Goal: Task Accomplishment & Management: Manage account settings

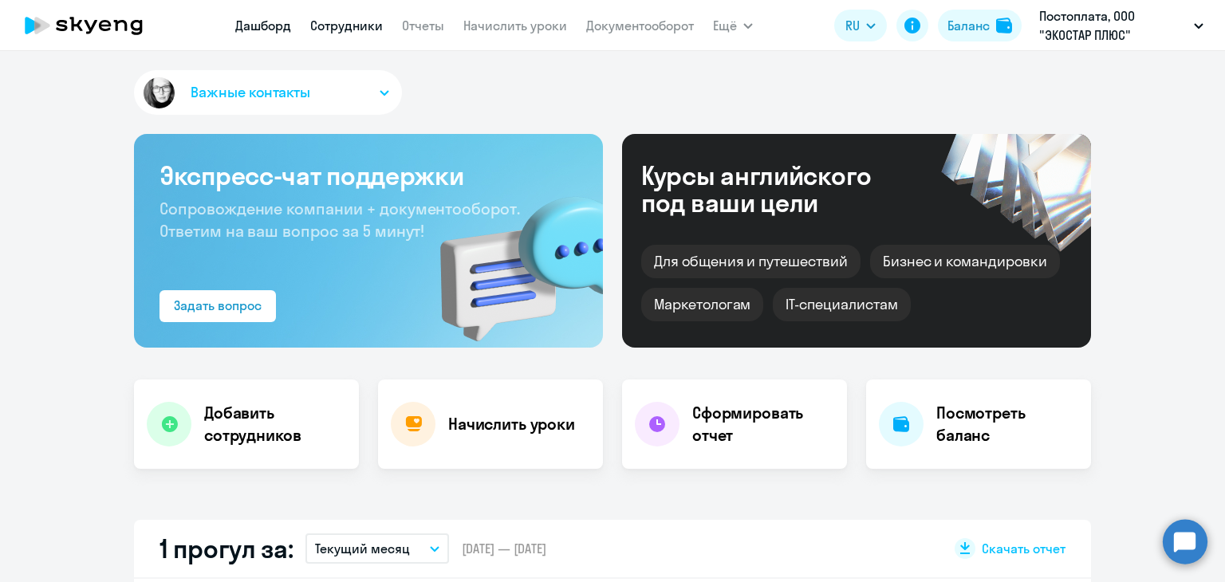
click at [347, 21] on link "Сотрудники" at bounding box center [346, 26] width 73 height 16
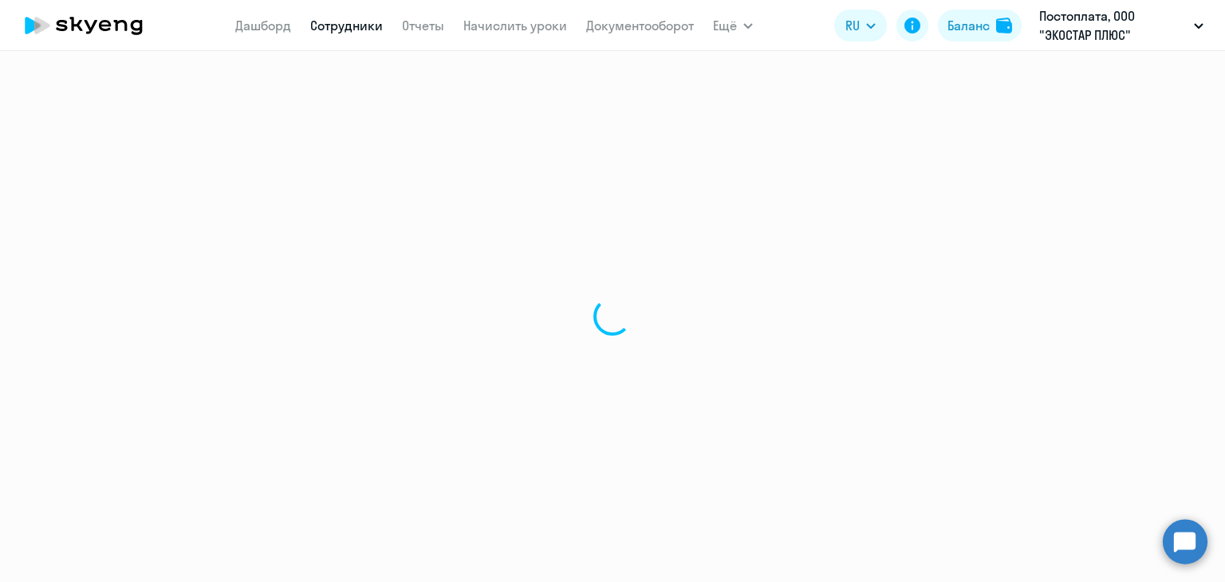
select select "30"
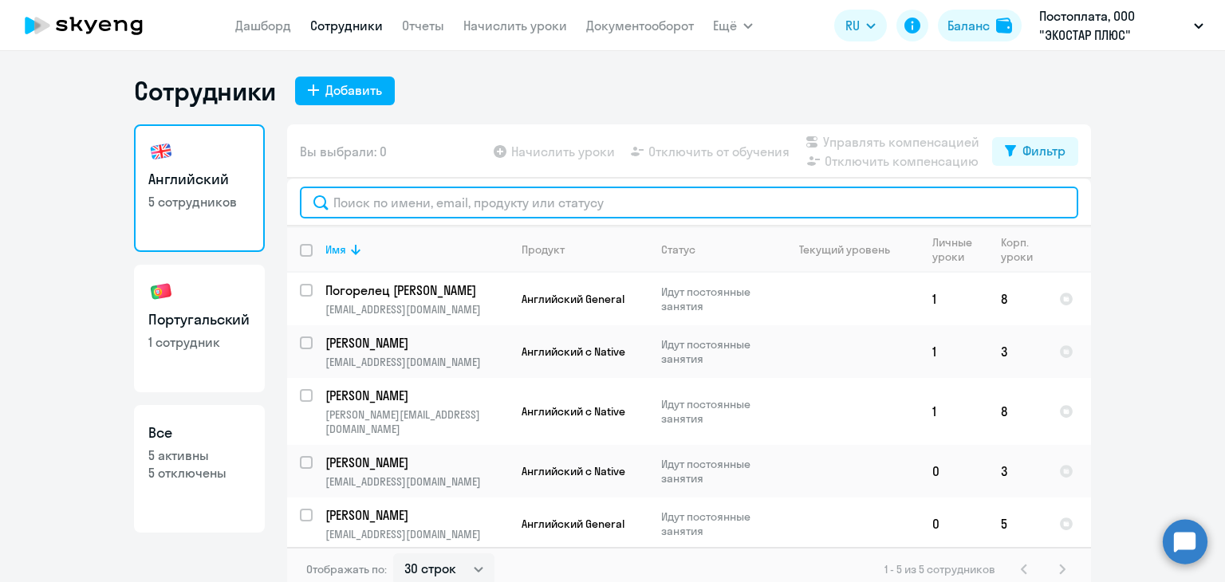
click at [411, 202] on input "text" at bounding box center [689, 203] width 778 height 32
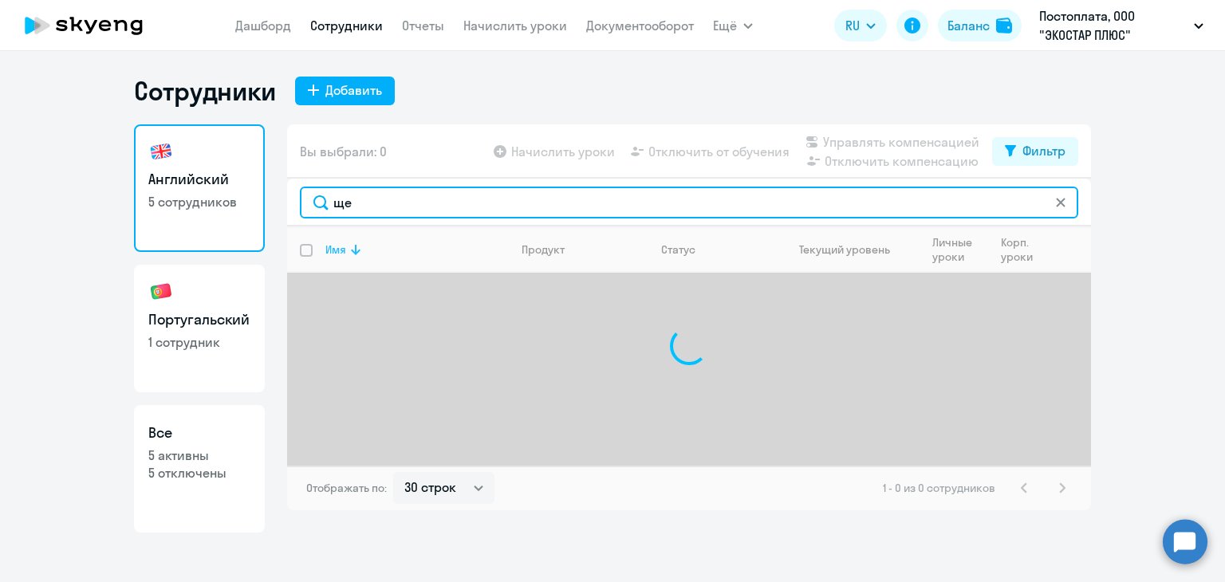
type input "щ"
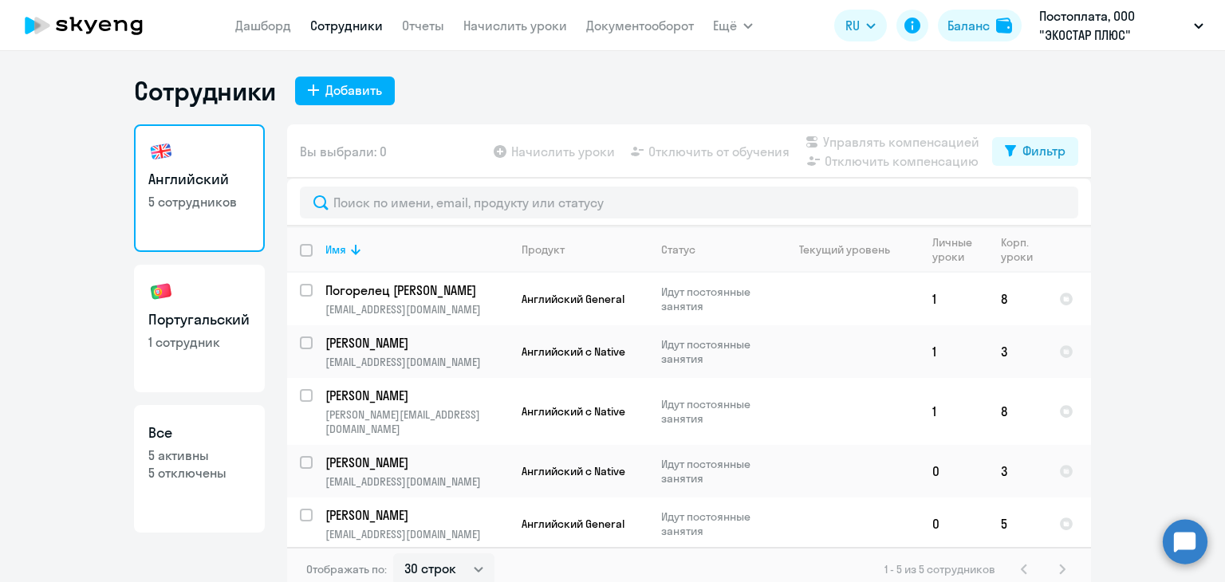
click at [191, 475] on p "5 отключены" at bounding box center [199, 473] width 102 height 18
select select "30"
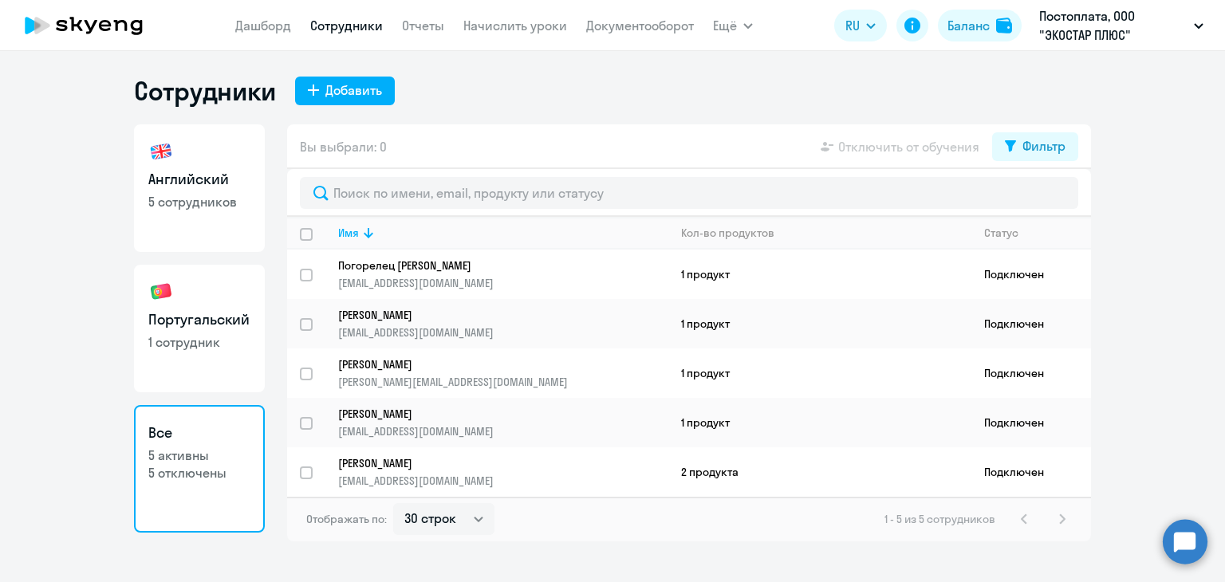
click at [206, 194] on p "5 сотрудников" at bounding box center [199, 202] width 102 height 18
select select "30"
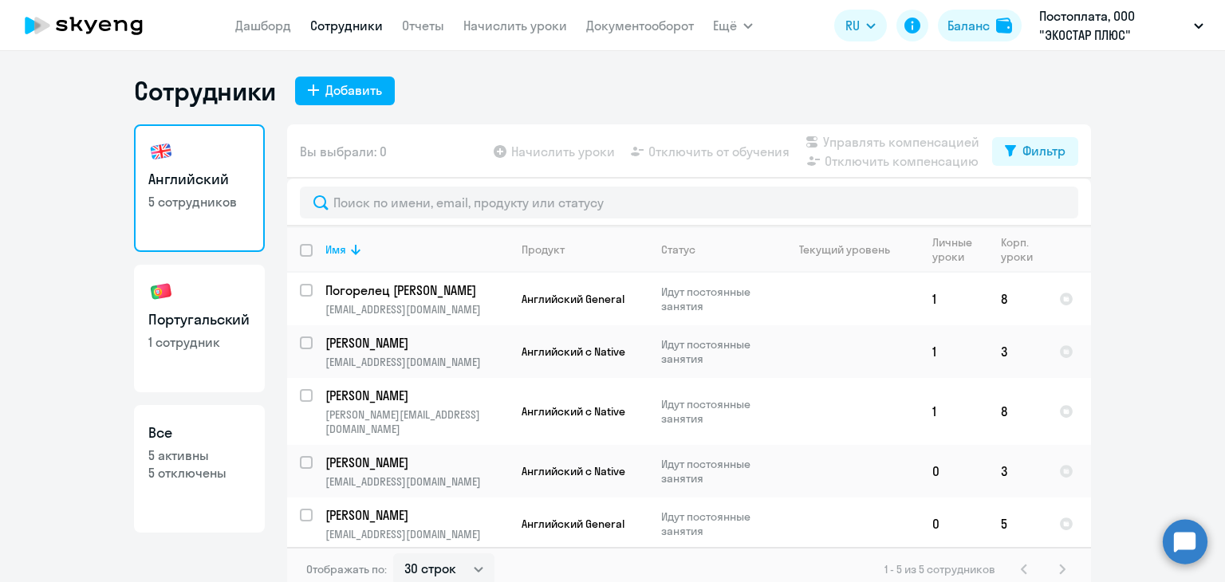
click at [234, 448] on p "5 активны" at bounding box center [199, 455] width 102 height 18
select select "30"
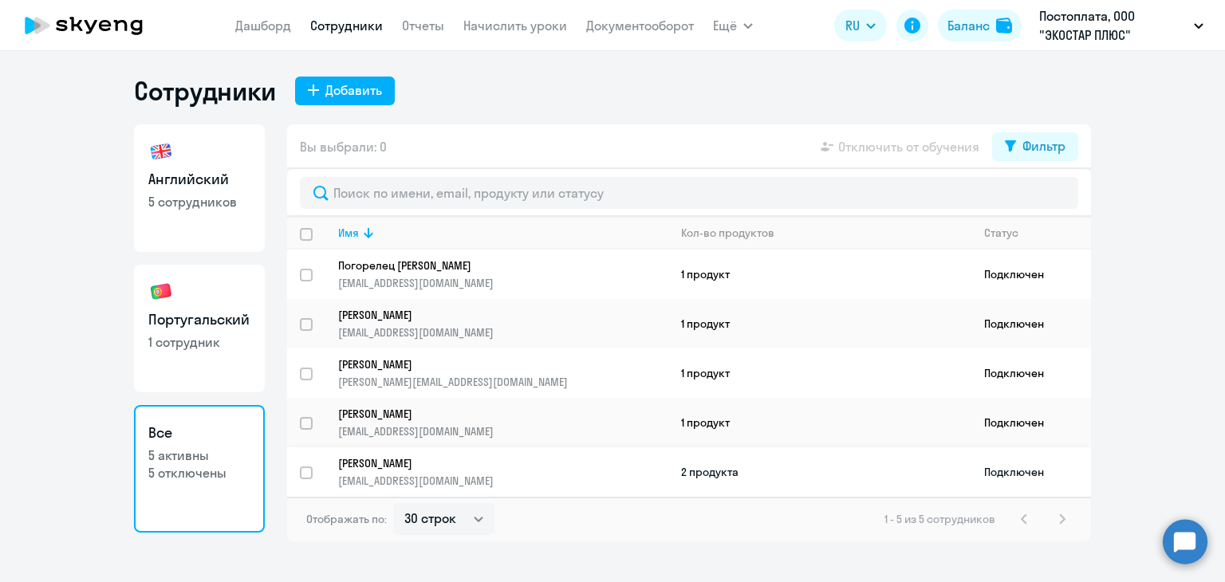
click at [635, 478] on p "[EMAIL_ADDRESS][DOMAIN_NAME]" at bounding box center [502, 481] width 329 height 14
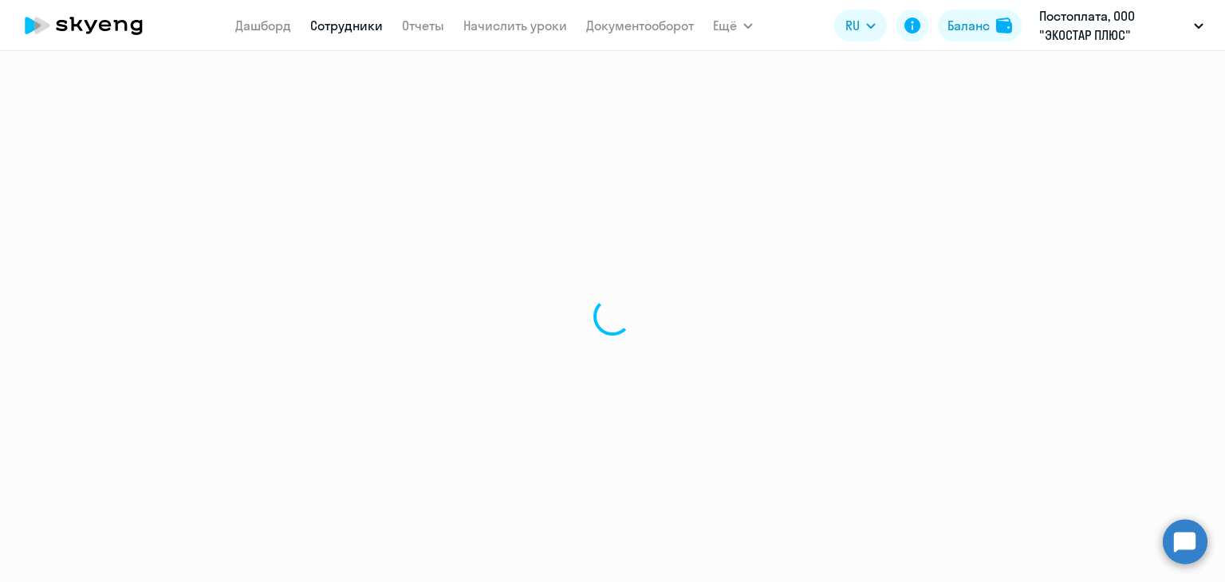
select select "english"
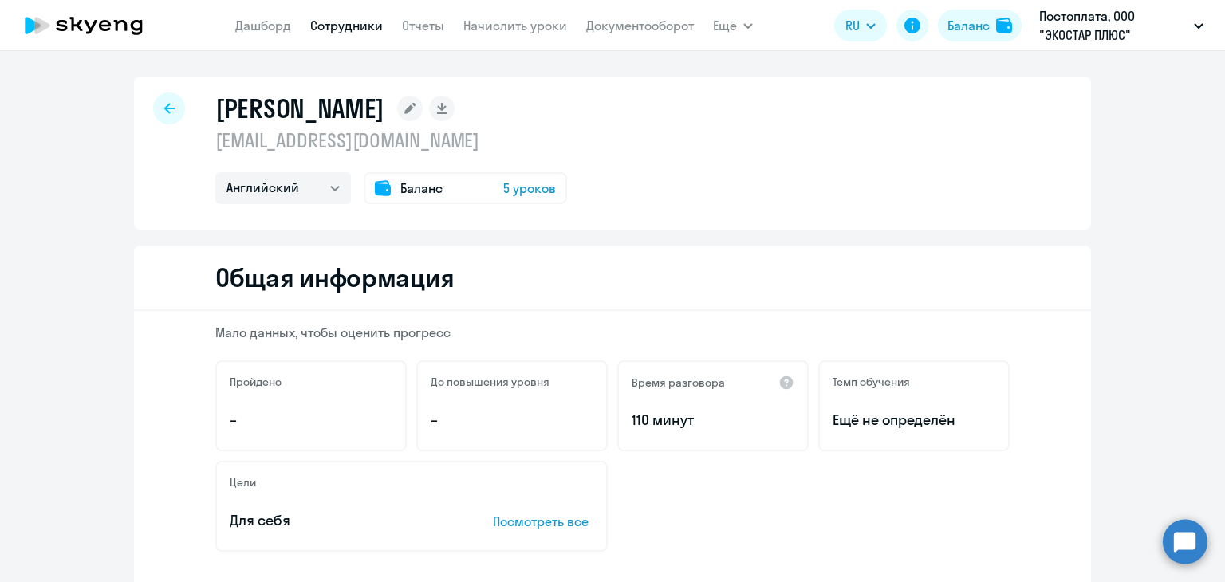
click at [164, 103] on icon at bounding box center [169, 108] width 10 height 11
select select "30"
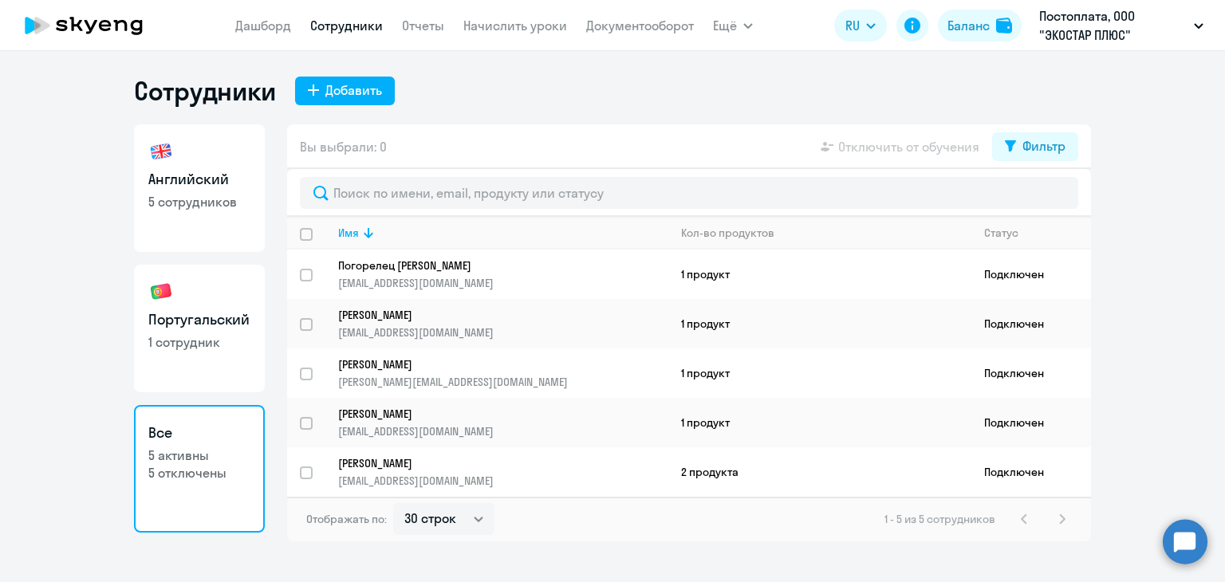
click at [205, 337] on p "1 сотрудник" at bounding box center [199, 342] width 102 height 18
select select "30"
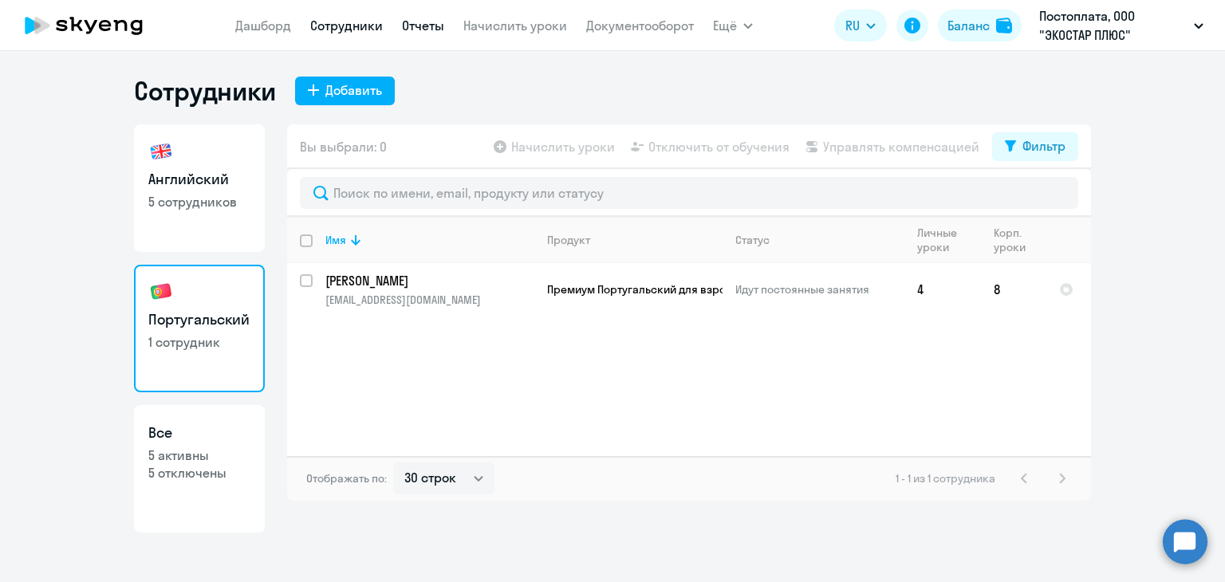
click at [431, 26] on link "Отчеты" at bounding box center [423, 26] width 42 height 16
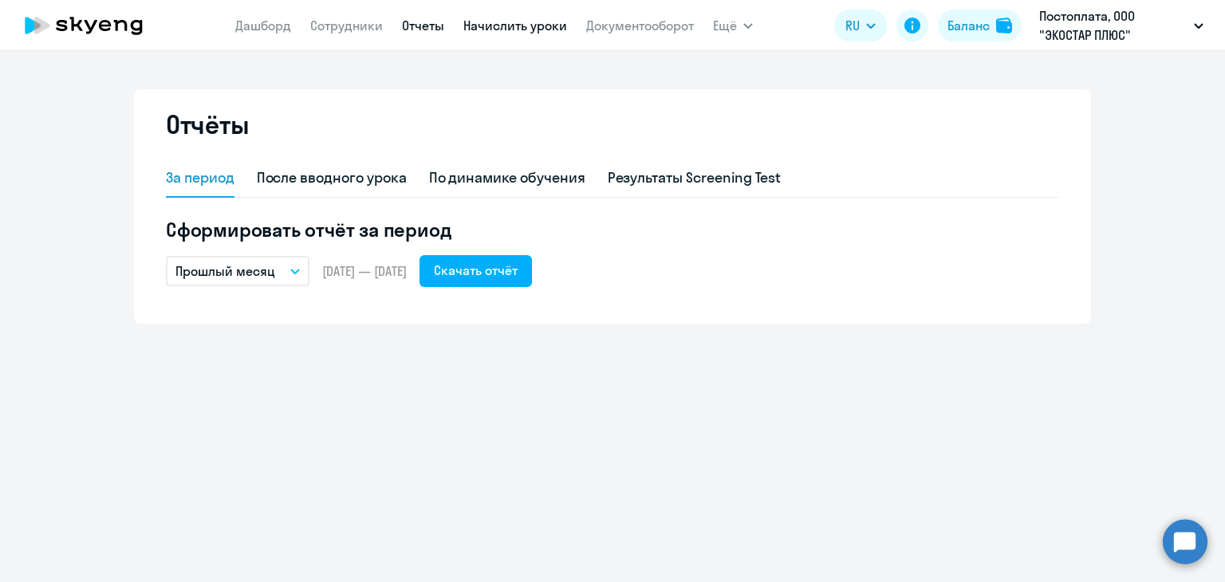
click at [492, 25] on link "Начислить уроки" at bounding box center [515, 26] width 104 height 16
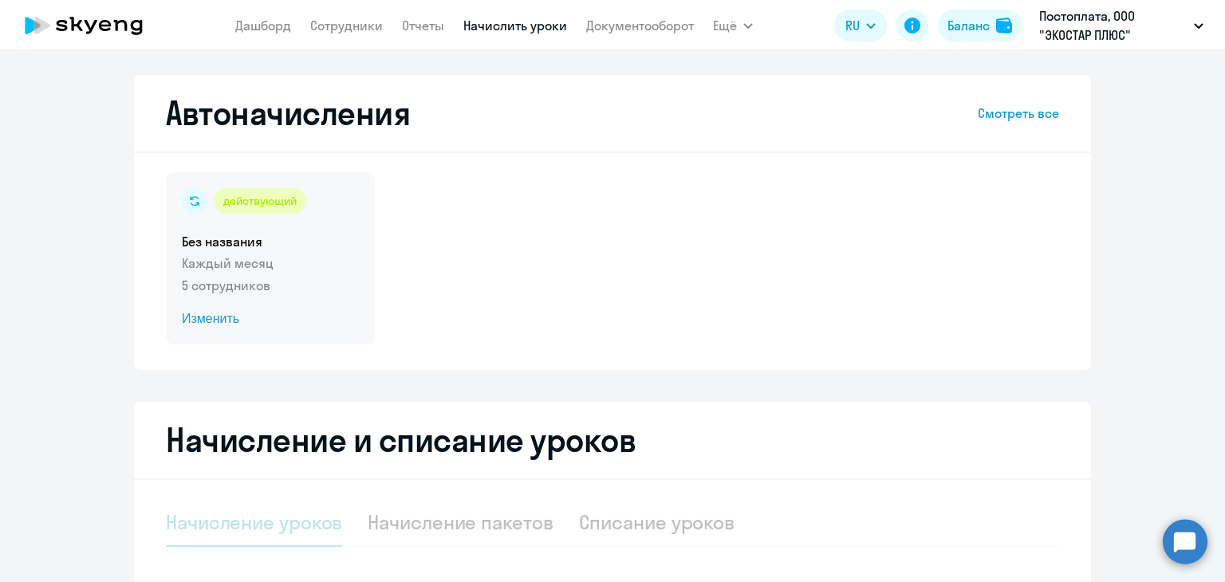
select select "10"
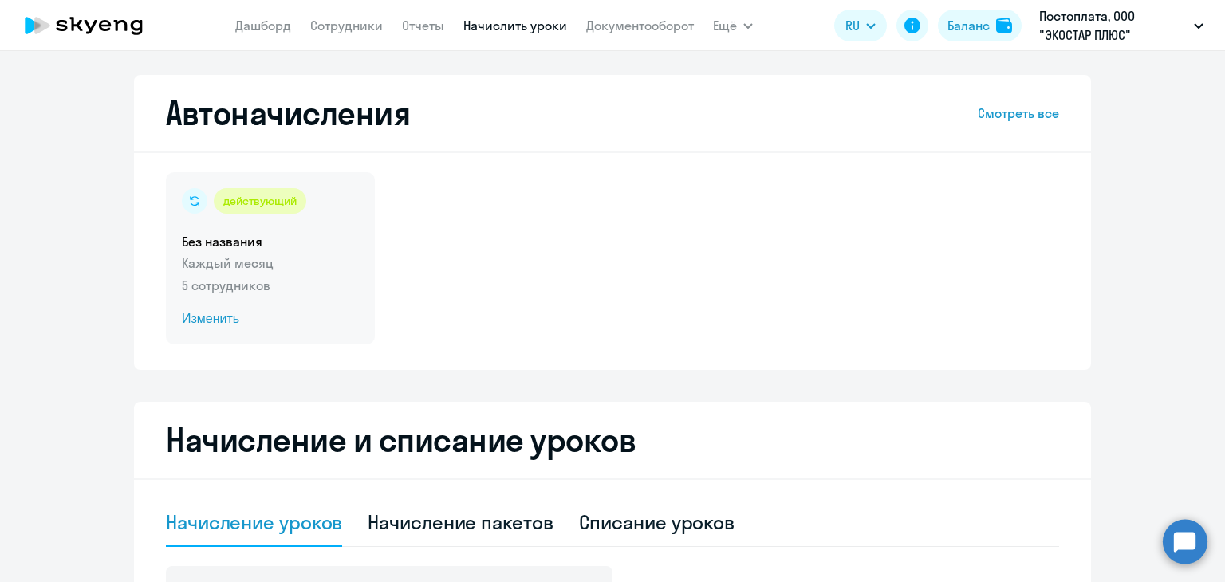
click at [207, 317] on span "Изменить" at bounding box center [270, 318] width 177 height 19
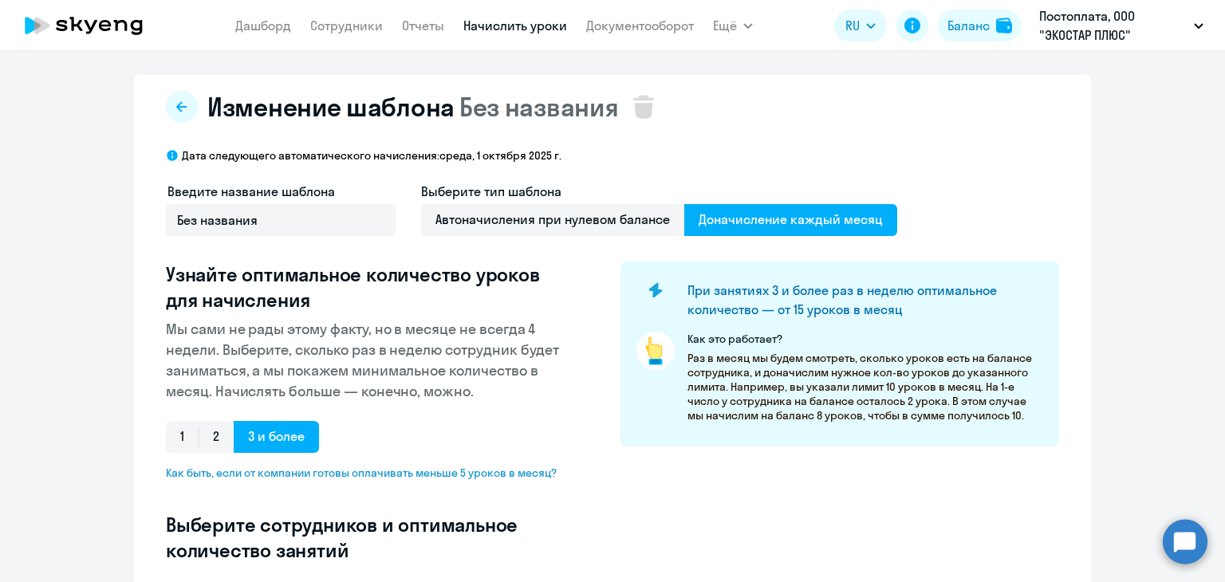
select select "10"
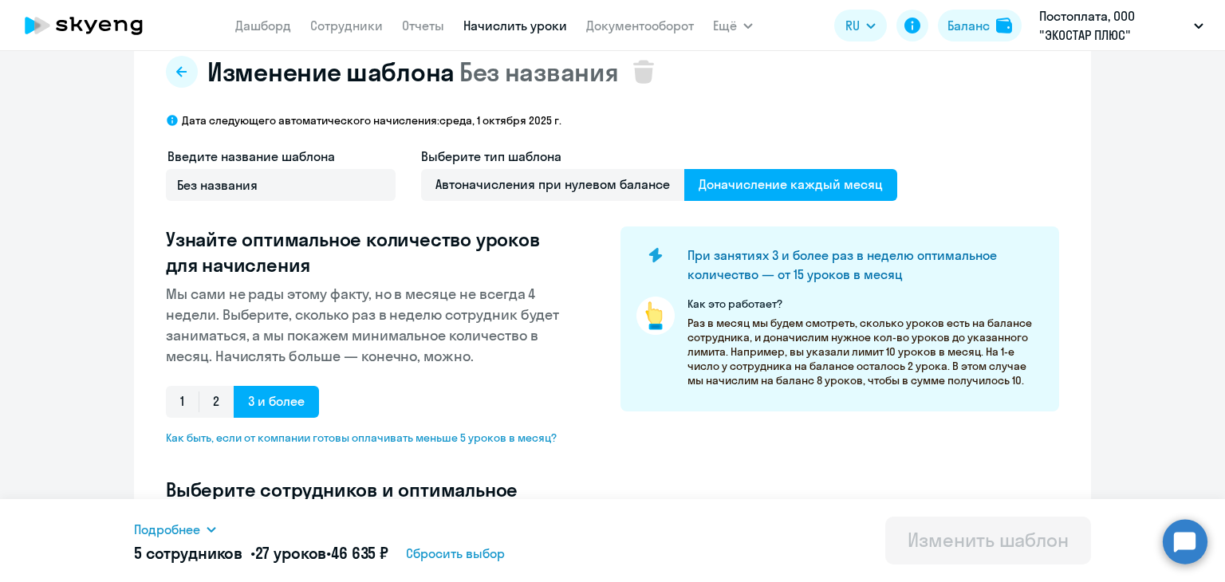
scroll to position [6, 0]
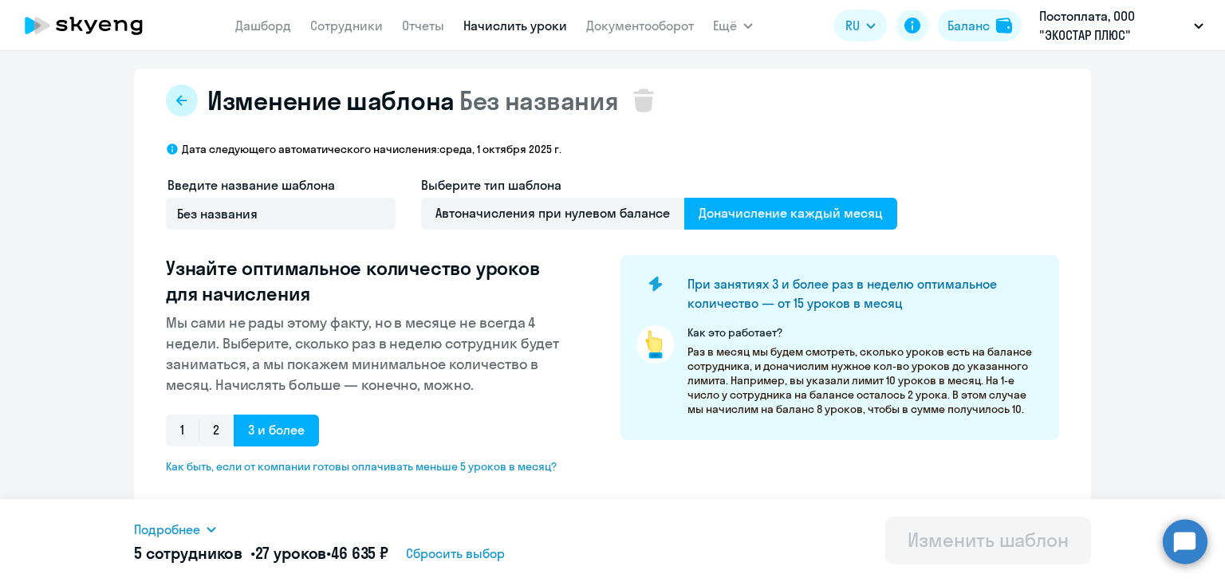
click at [175, 104] on icon at bounding box center [181, 100] width 13 height 13
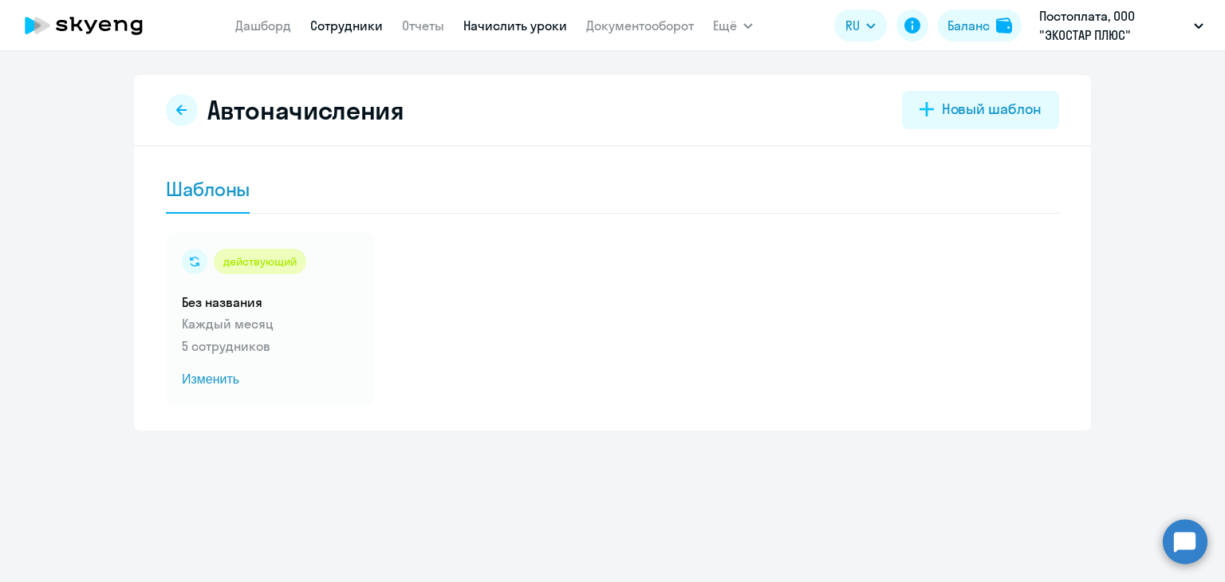
click at [364, 27] on link "Сотрудники" at bounding box center [346, 26] width 73 height 16
select select "30"
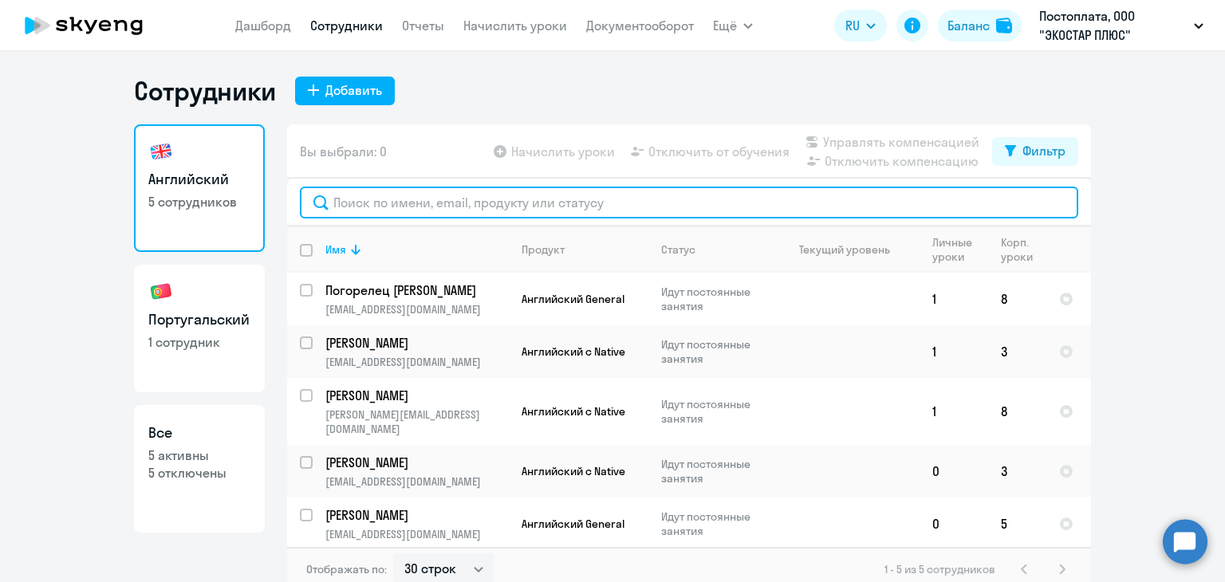
click at [424, 206] on input "text" at bounding box center [689, 203] width 778 height 32
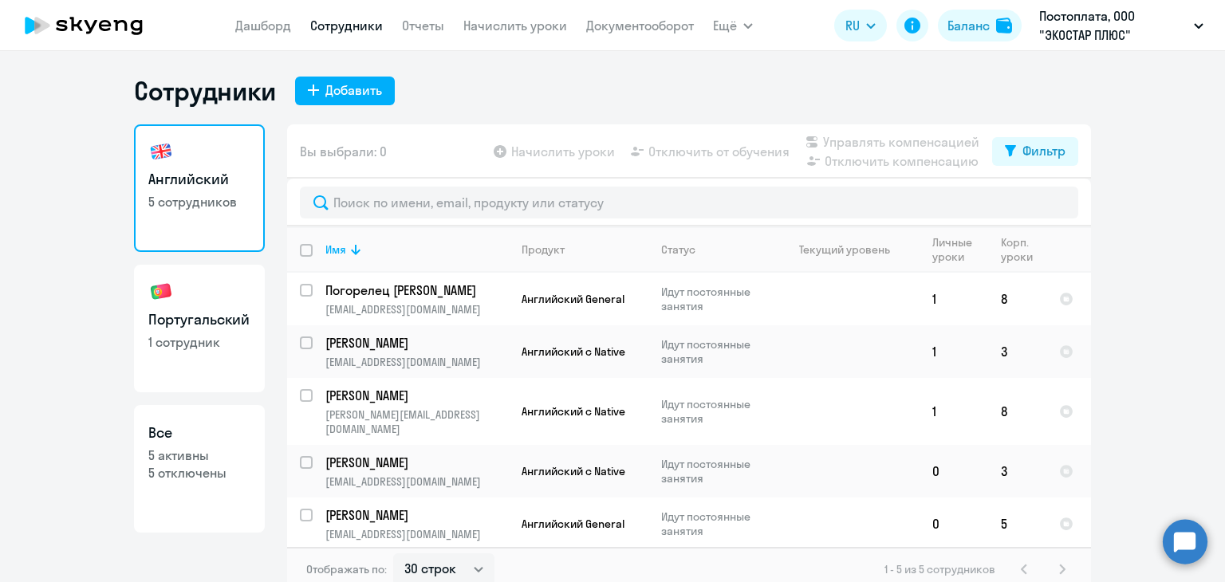
click at [225, 314] on h3 "Португальский" at bounding box center [199, 319] width 102 height 21
select select "30"
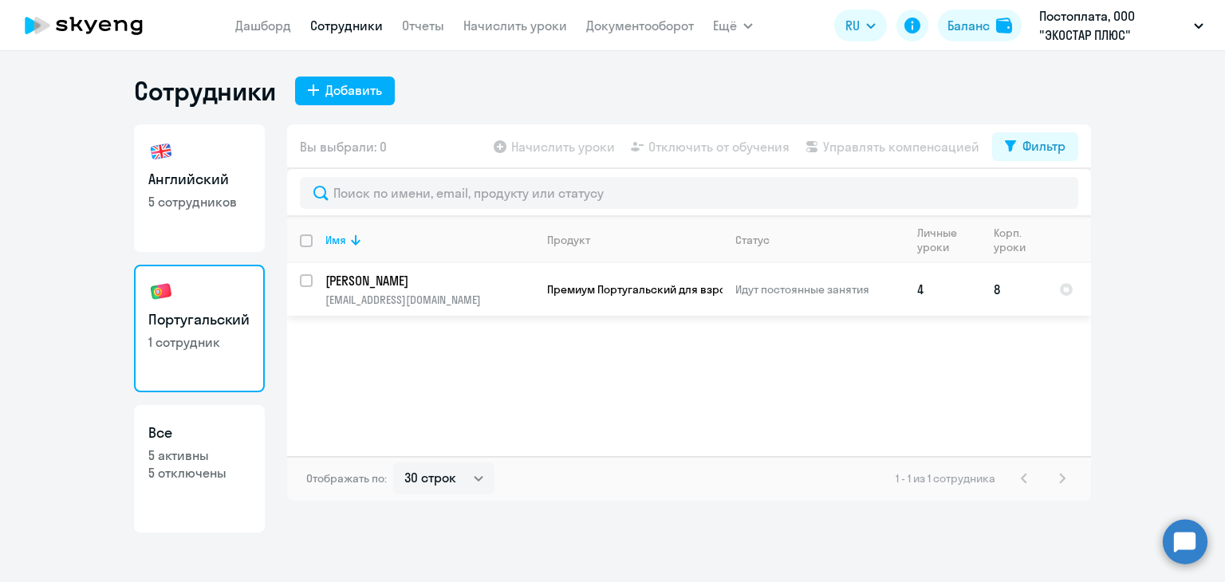
click at [996, 294] on td "8" at bounding box center [1013, 289] width 65 height 53
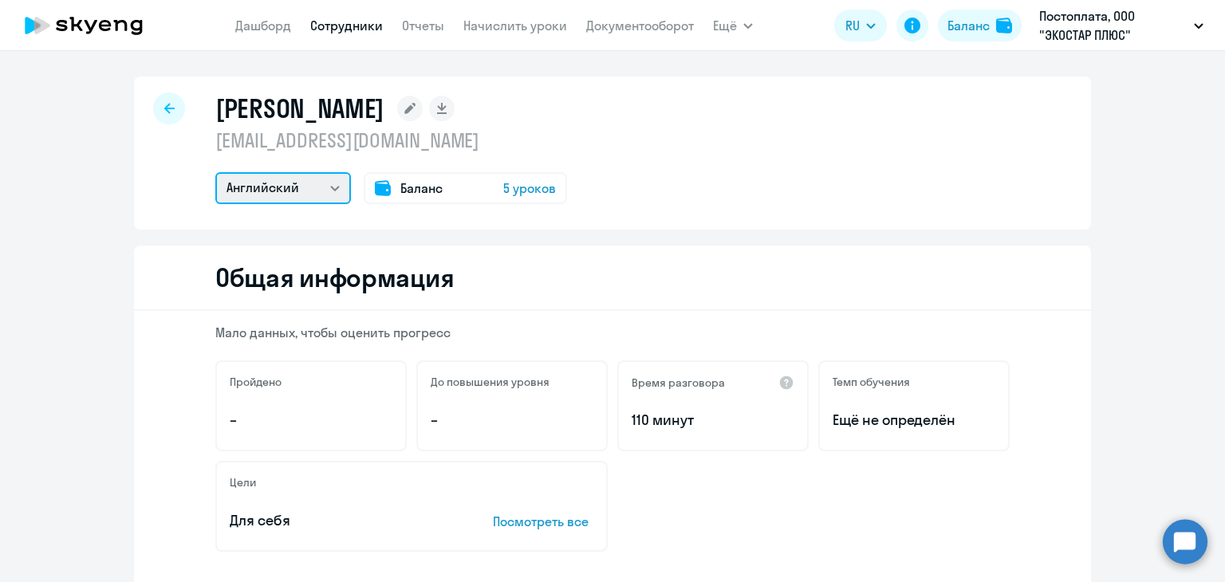
click at [328, 183] on select "Португальский Английский" at bounding box center [283, 188] width 136 height 32
select select "portuguese"
click at [215, 172] on select "Португальский Английский" at bounding box center [283, 188] width 136 height 32
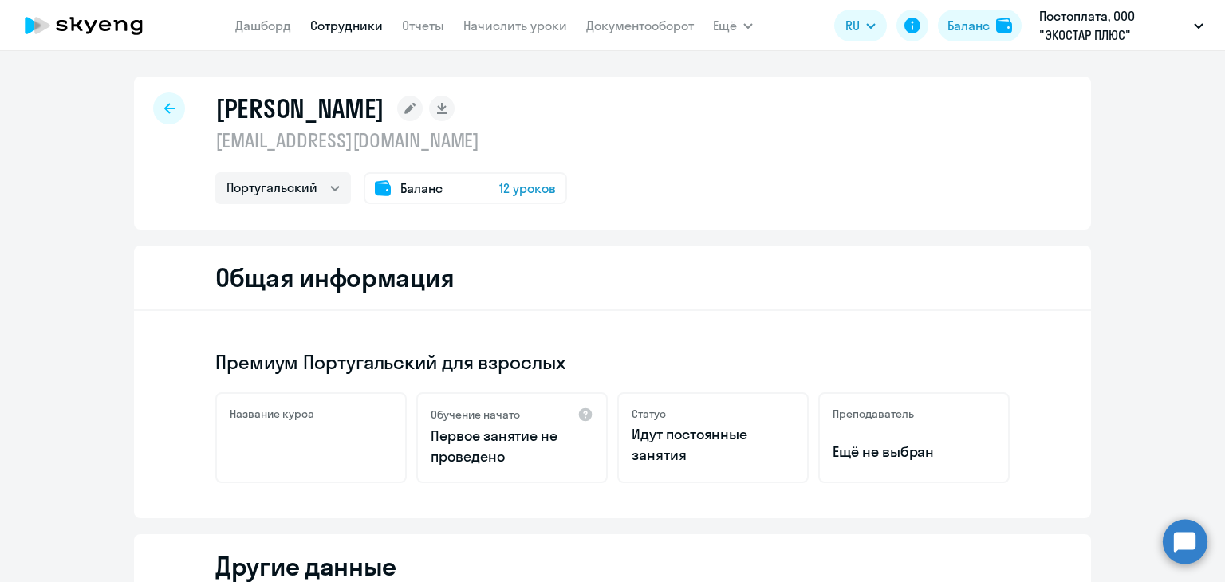
click at [514, 191] on span "12 уроков" at bounding box center [527, 188] width 57 height 19
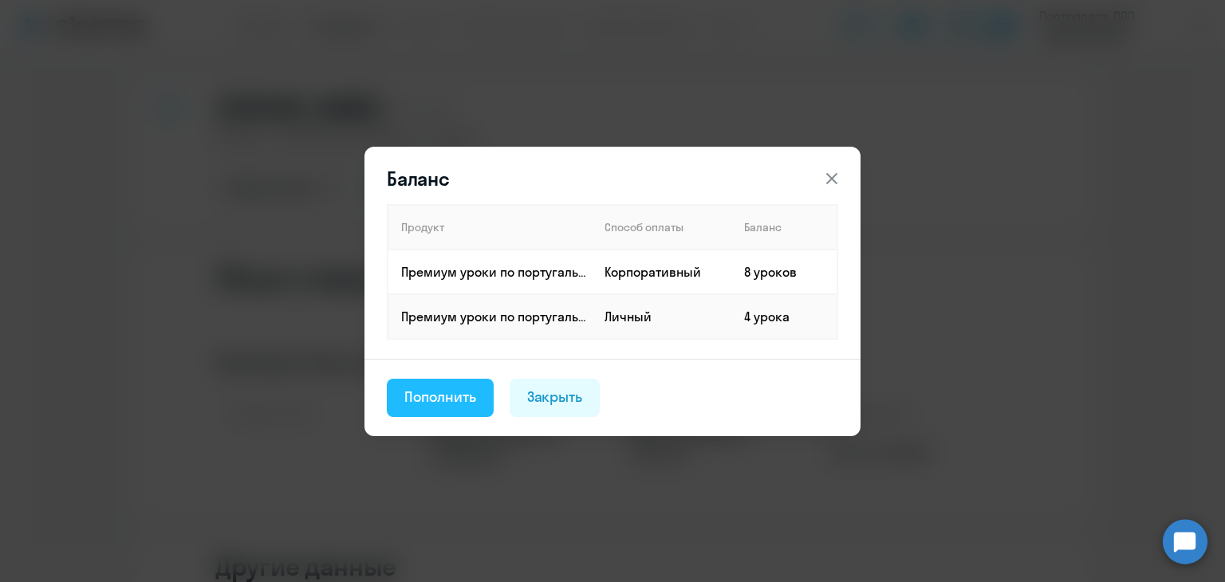
click at [470, 393] on div "Пополнить" at bounding box center [440, 397] width 72 height 21
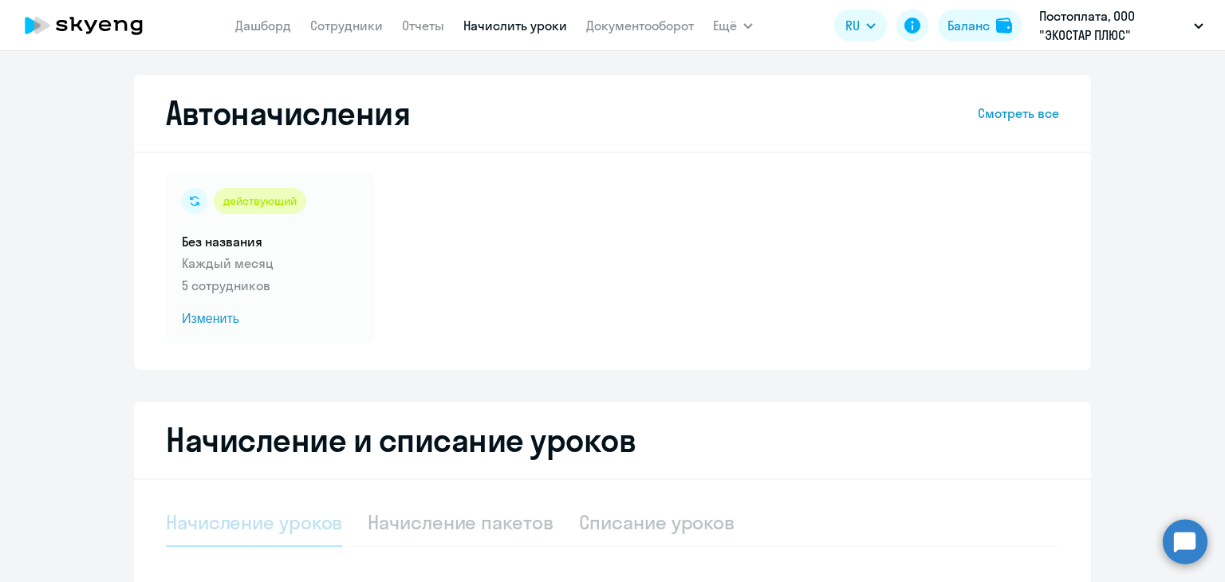
select select "10"
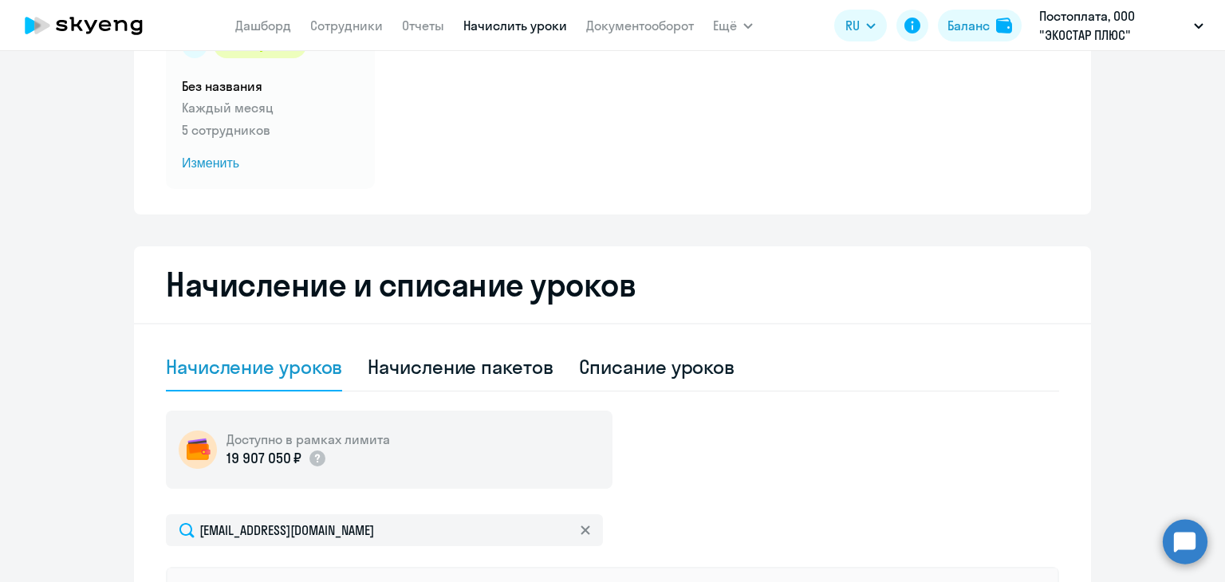
scroll to position [159, 0]
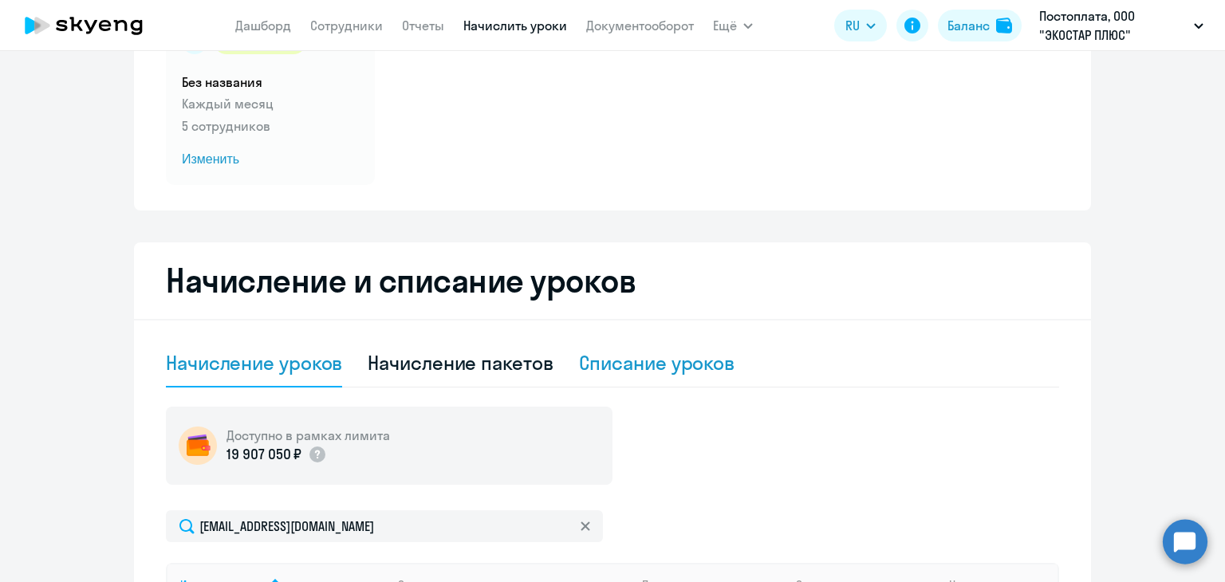
click at [615, 356] on div "Списание уроков" at bounding box center [657, 363] width 156 height 26
select select "10"
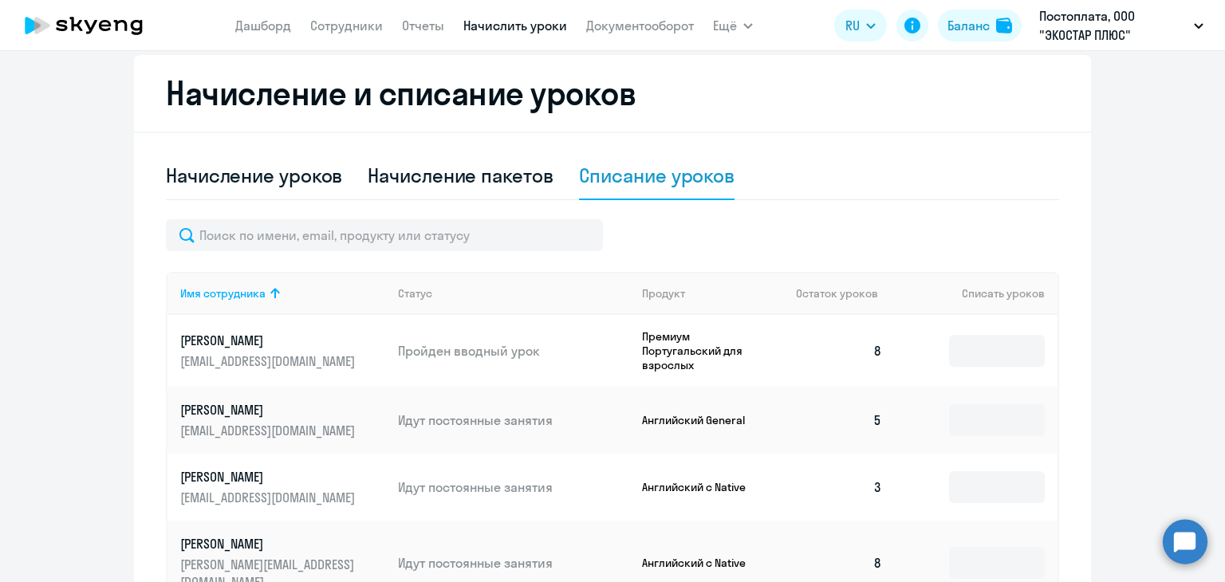
scroll to position [399, 0]
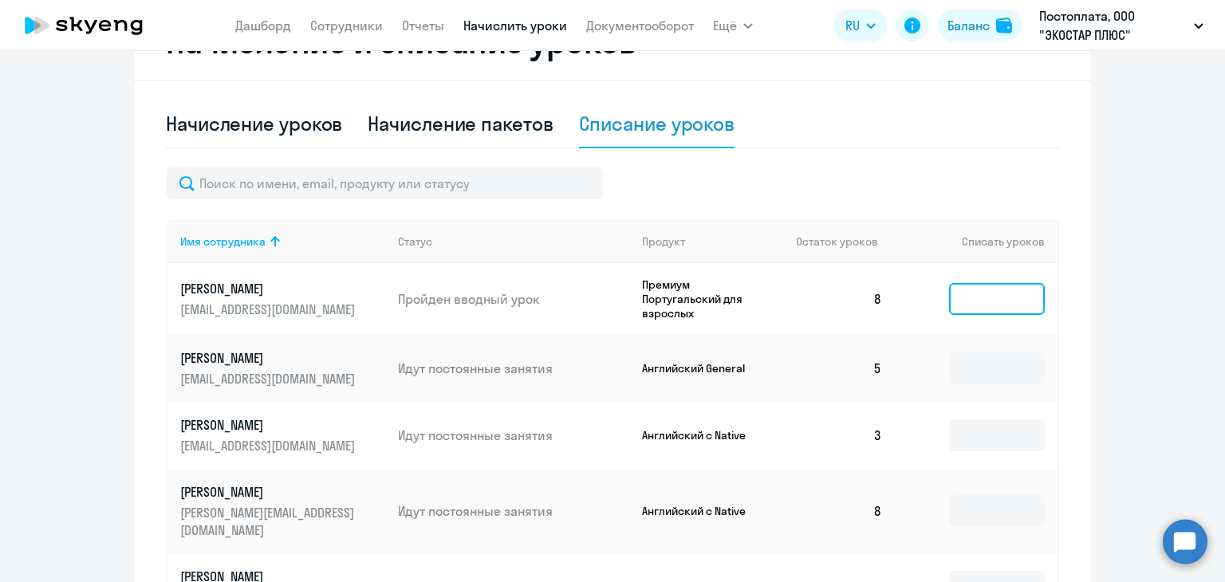
click at [977, 295] on input at bounding box center [997, 299] width 96 height 32
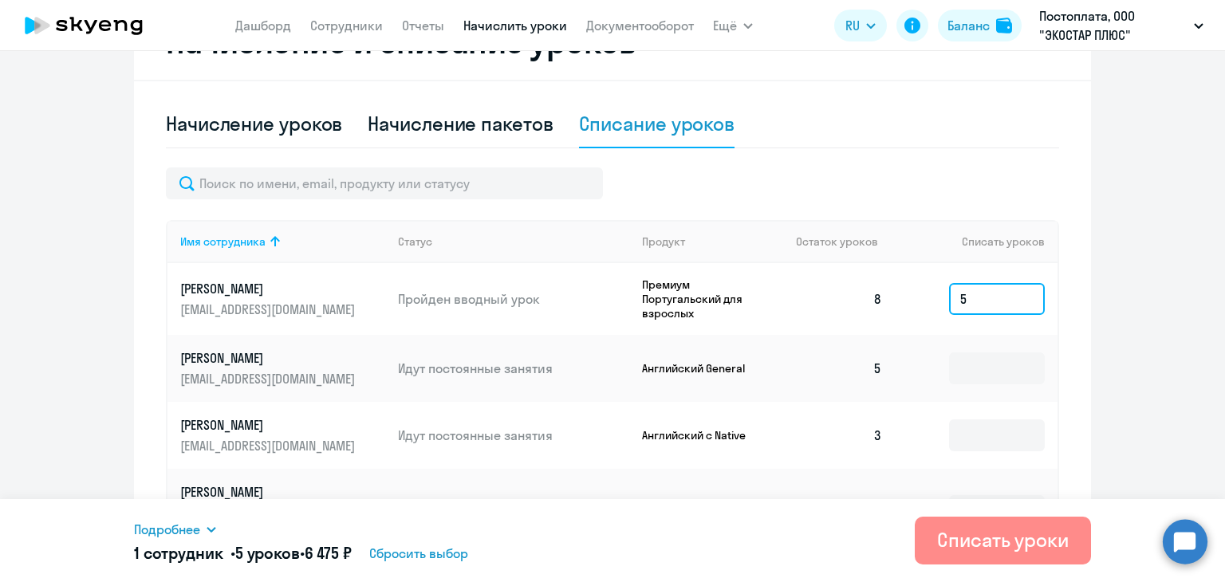
type input "5"
click at [1008, 542] on div "Списать уроки" at bounding box center [1003, 540] width 132 height 26
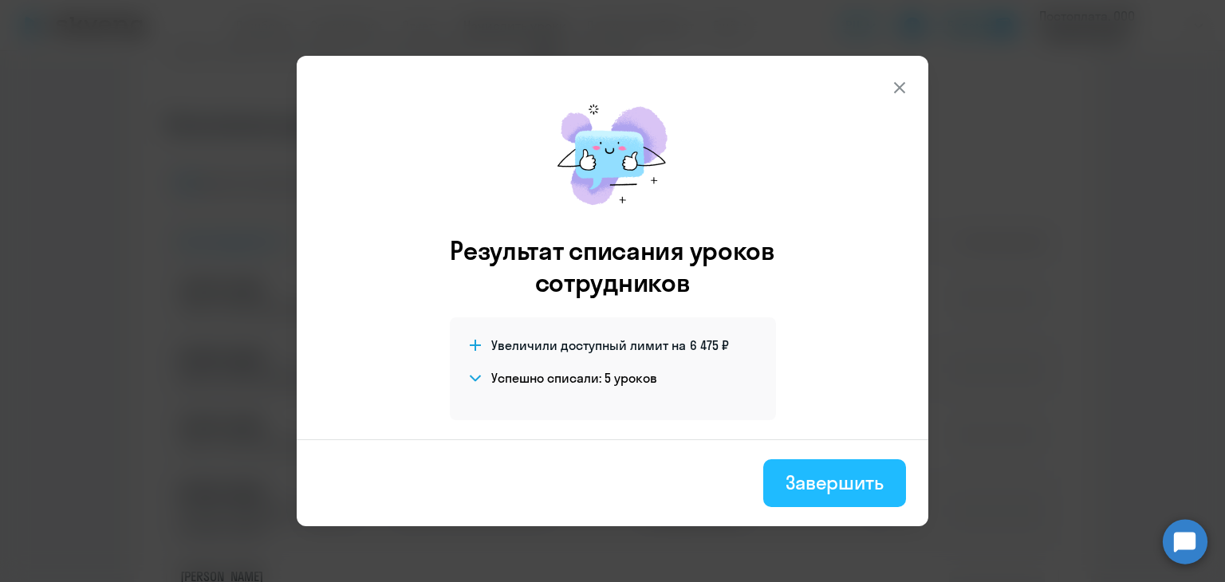
click at [838, 478] on div "Завершить" at bounding box center [834, 483] width 98 height 26
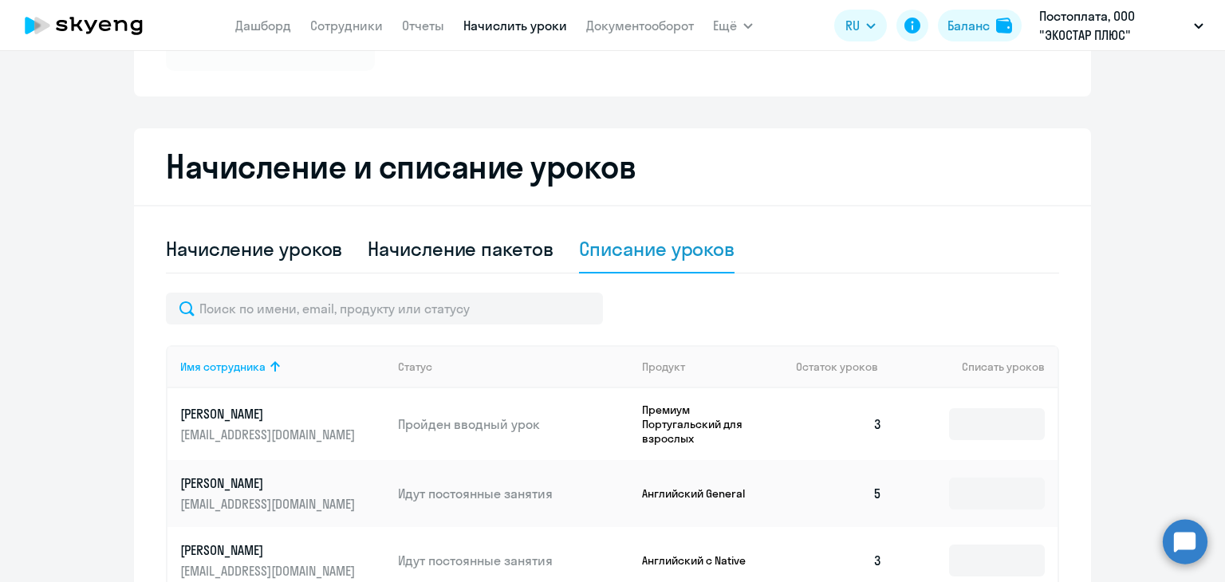
scroll to position [142, 0]
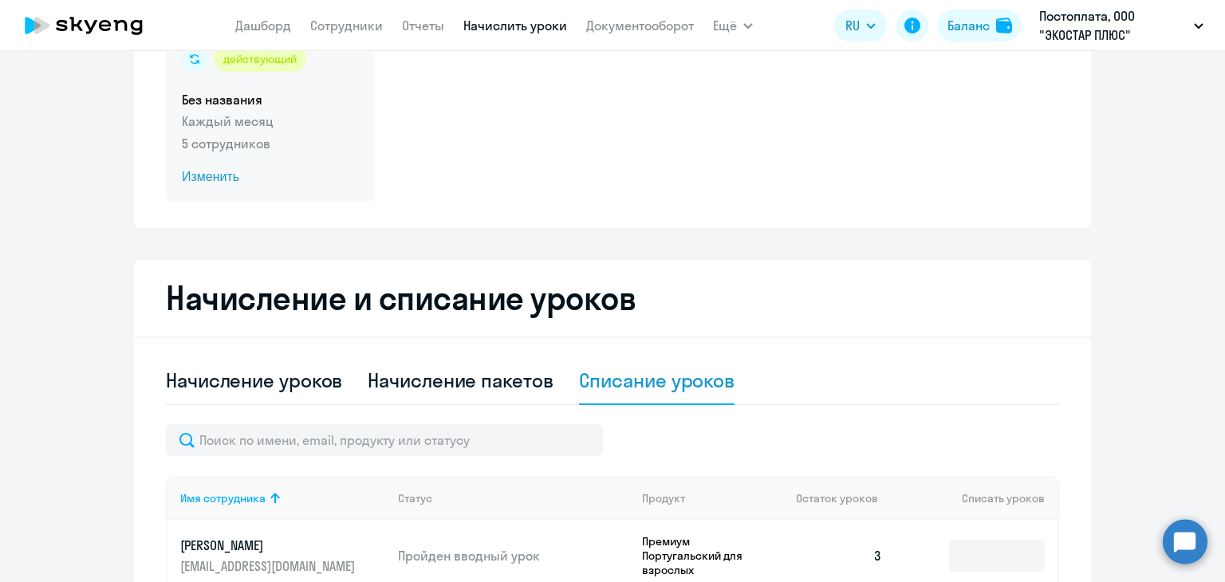
click at [214, 183] on span "Изменить" at bounding box center [270, 176] width 177 height 19
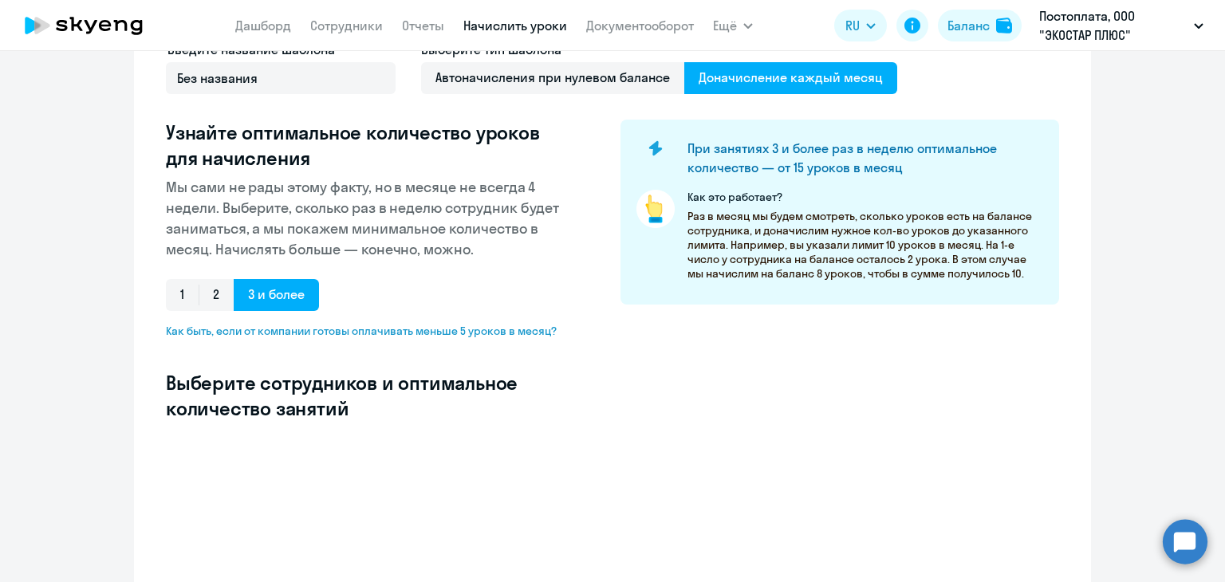
select select "10"
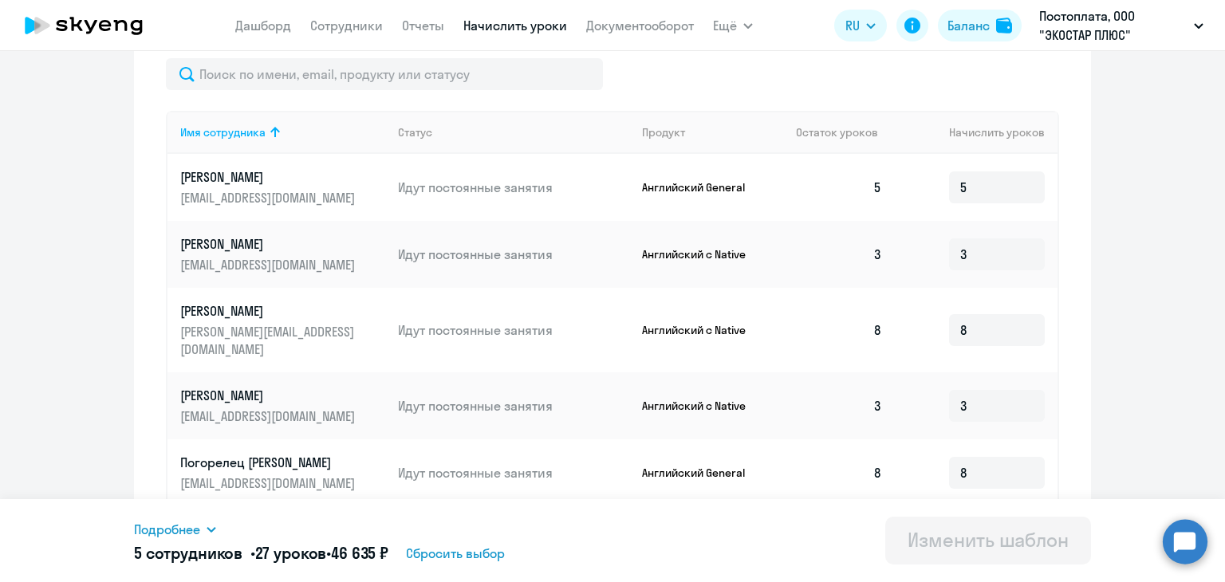
scroll to position [485, 0]
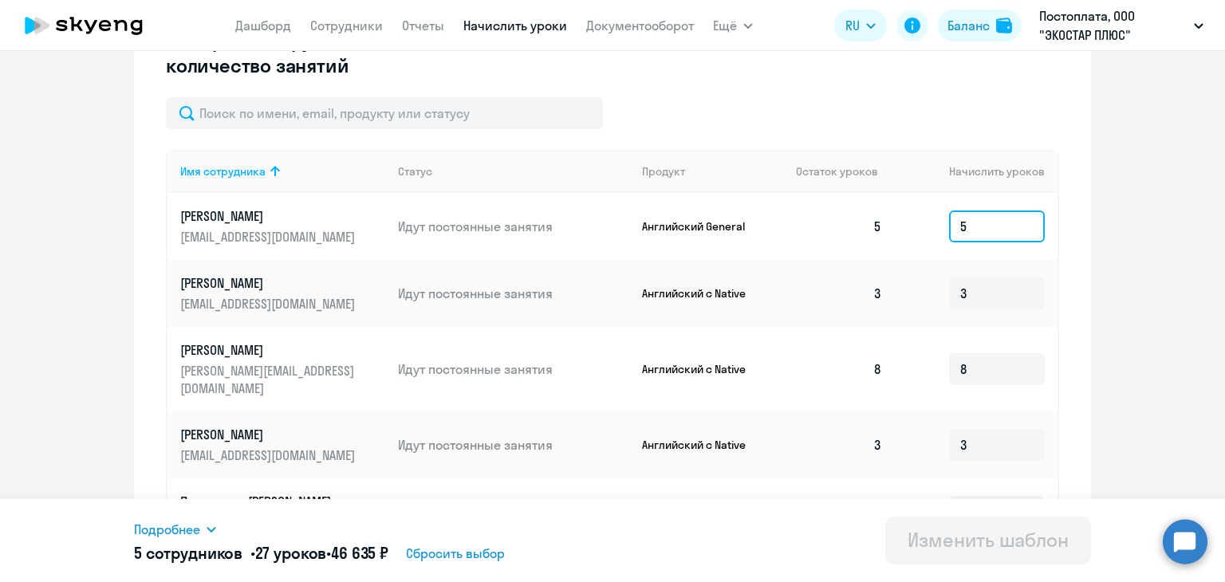
click at [989, 226] on input "5" at bounding box center [997, 226] width 96 height 32
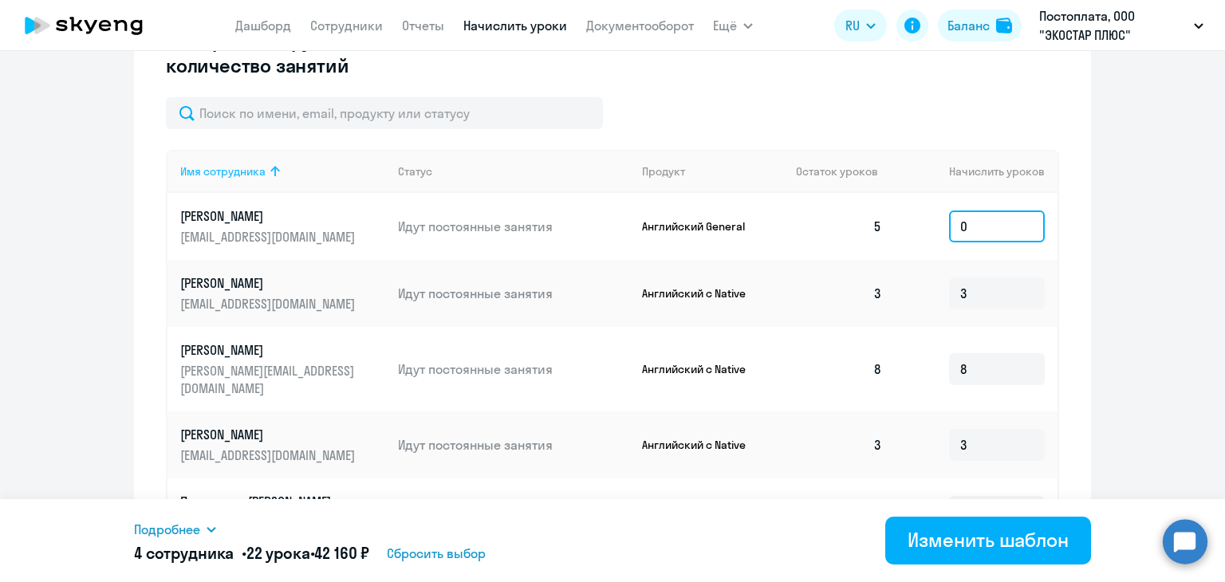
scroll to position [564, 0]
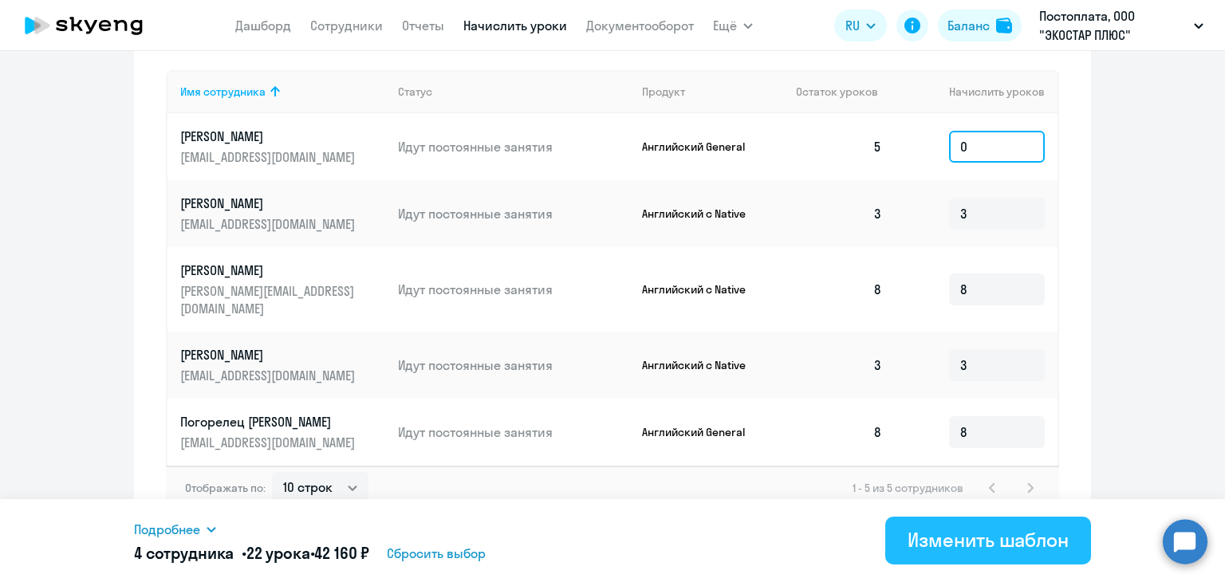
type input "0"
click at [966, 530] on div "Изменить шаблон" at bounding box center [987, 540] width 161 height 26
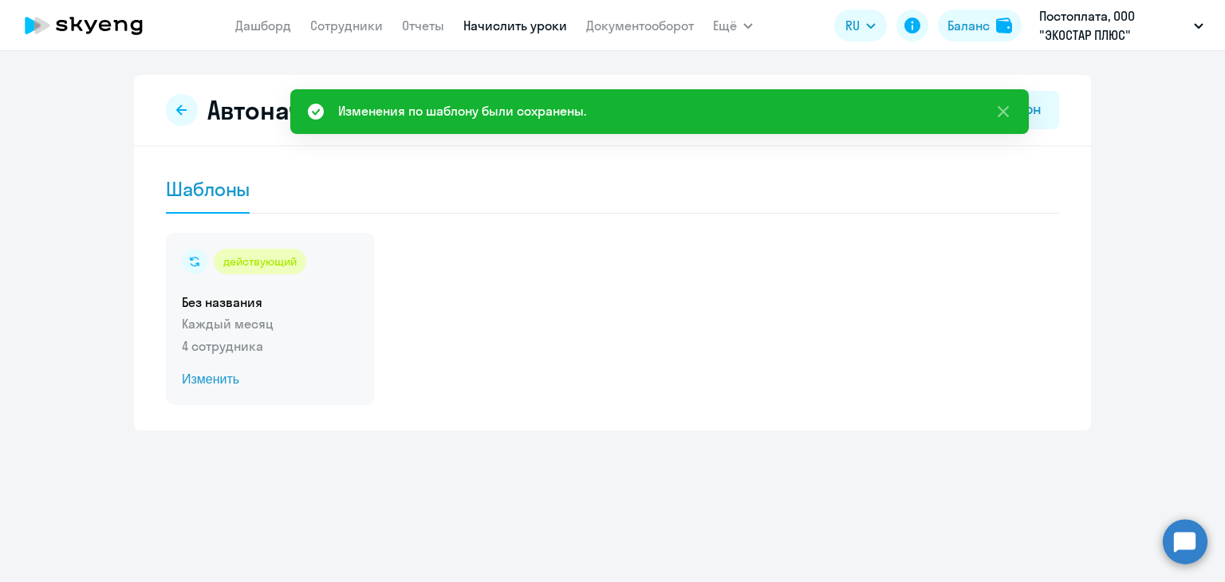
click at [218, 383] on span "Изменить" at bounding box center [270, 379] width 177 height 19
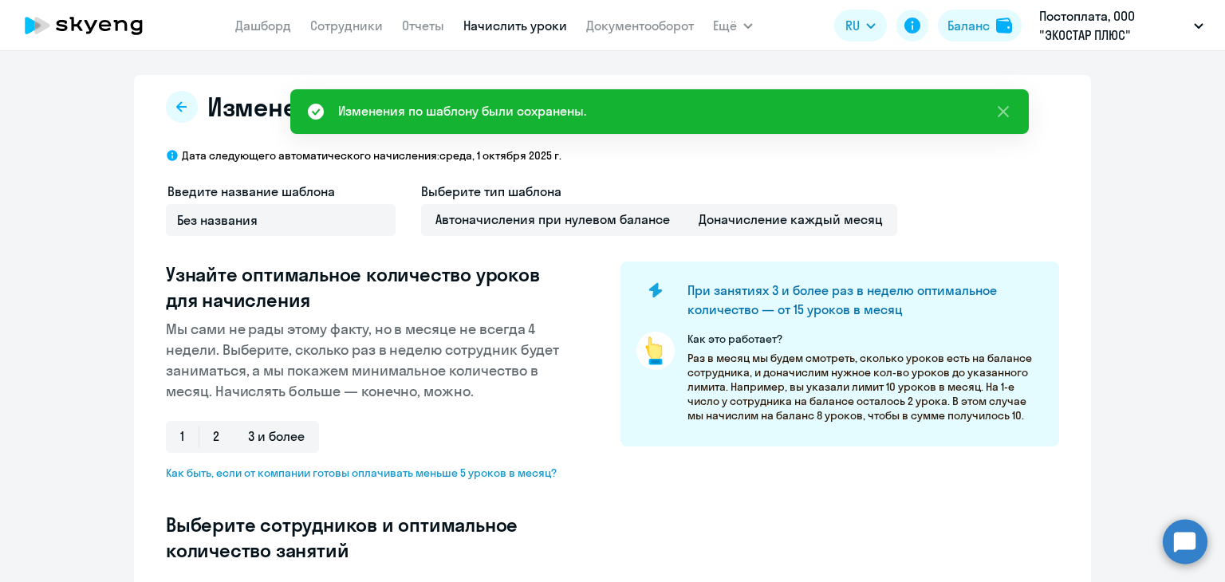
select select "10"
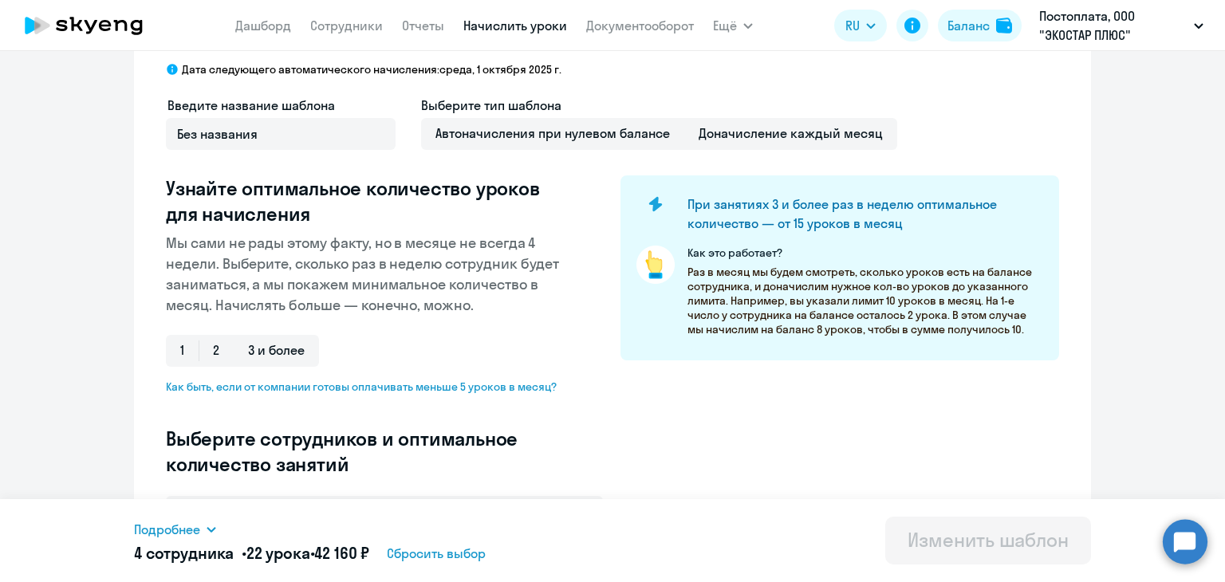
scroll to position [6, 0]
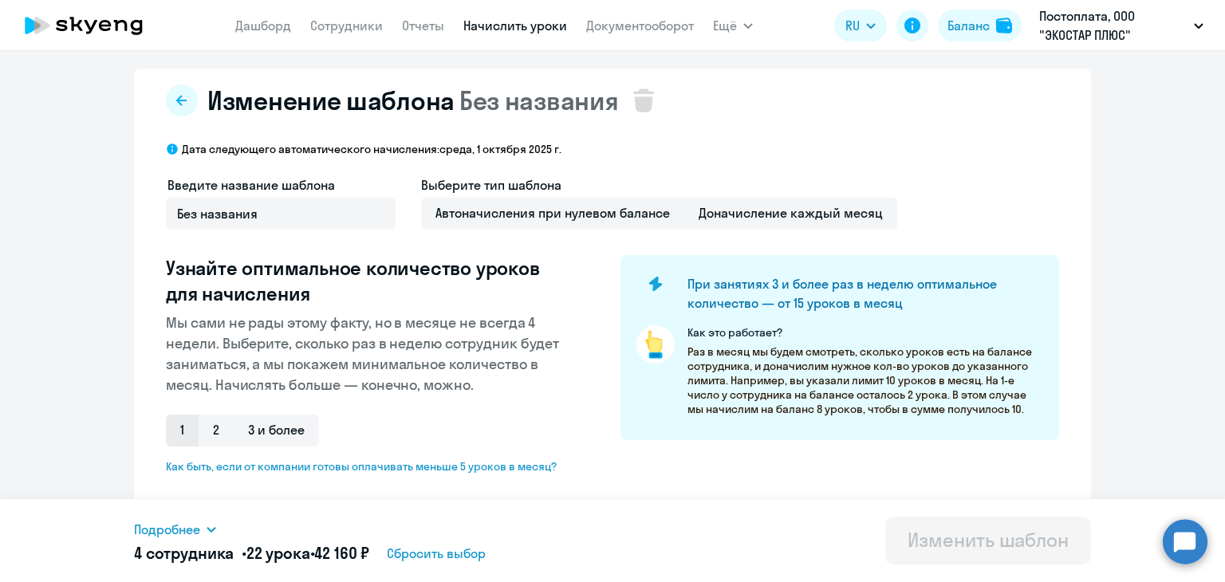
click at [185, 436] on span "1" at bounding box center [182, 431] width 33 height 32
click at [0, 0] on input "1" at bounding box center [0, 0] width 0 height 0
click at [176, 100] on icon at bounding box center [181, 100] width 10 height 10
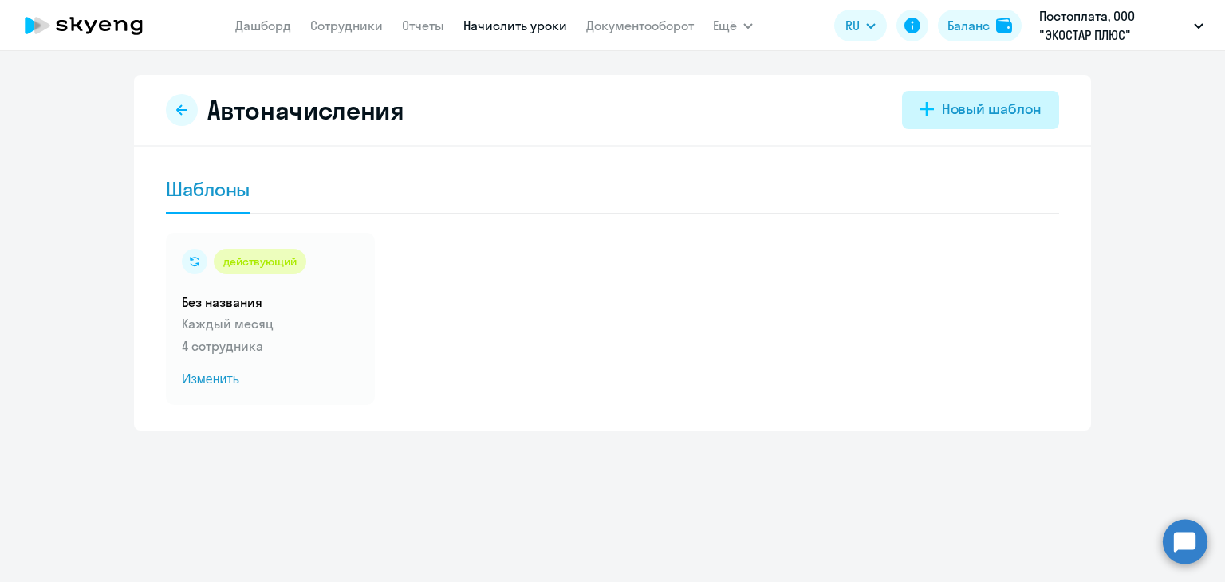
click at [966, 111] on div "Новый шаблон" at bounding box center [992, 109] width 100 height 21
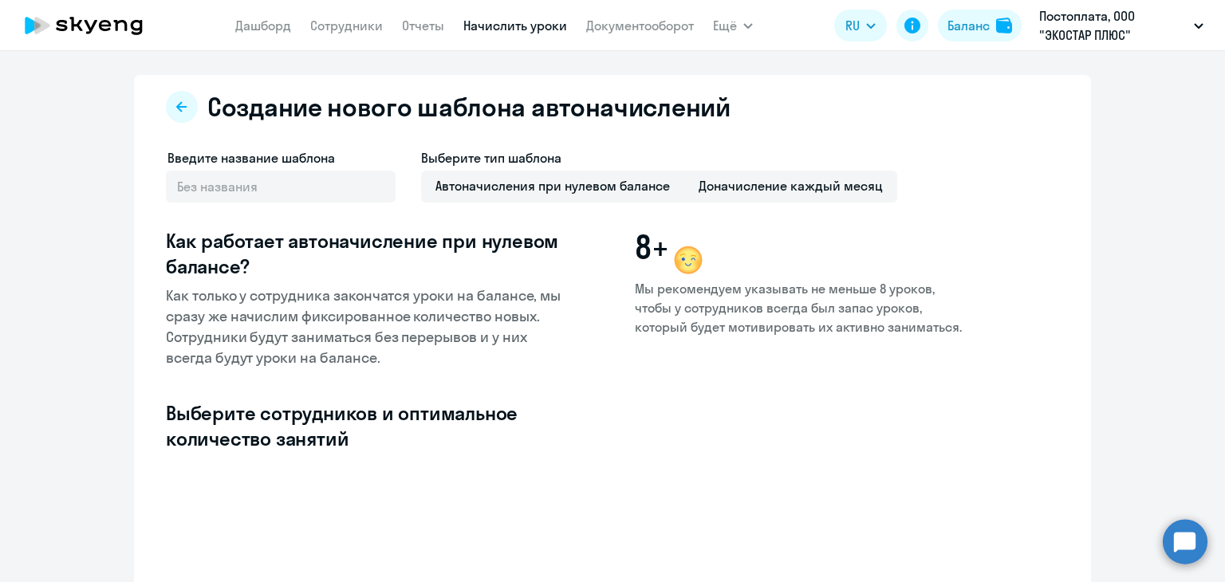
select select "10"
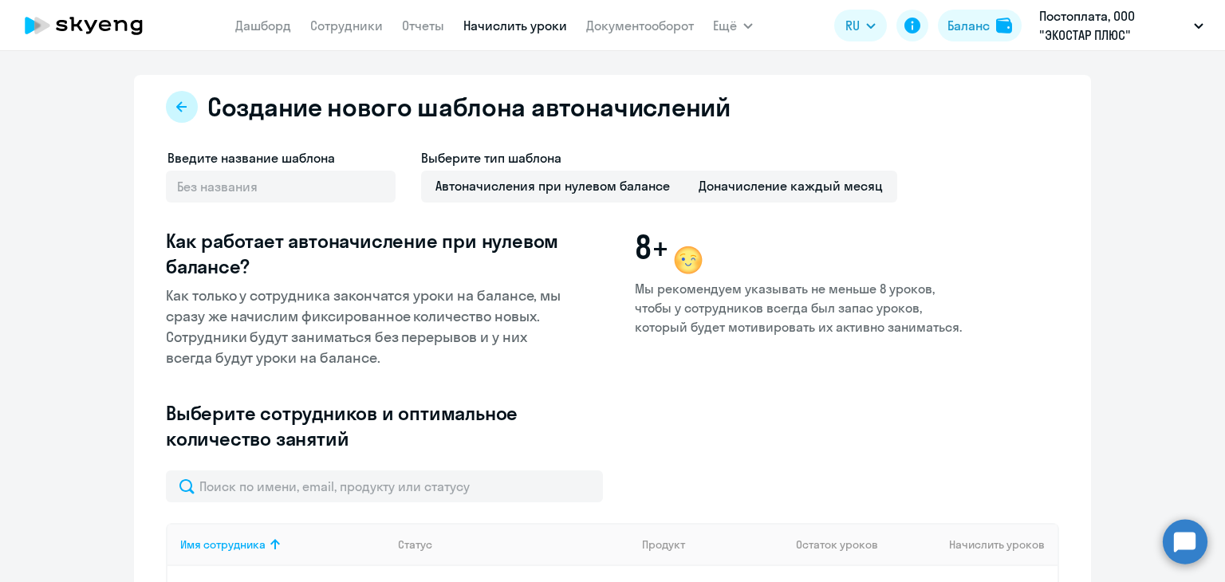
click at [175, 106] on icon at bounding box center [181, 106] width 13 height 13
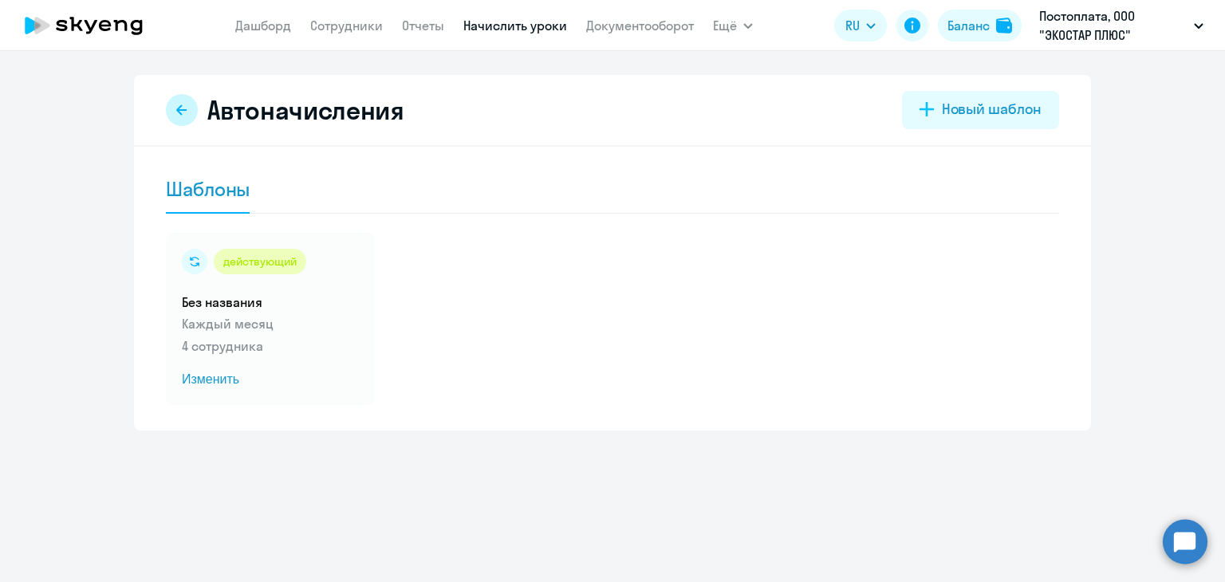
click at [176, 116] on button at bounding box center [182, 110] width 32 height 32
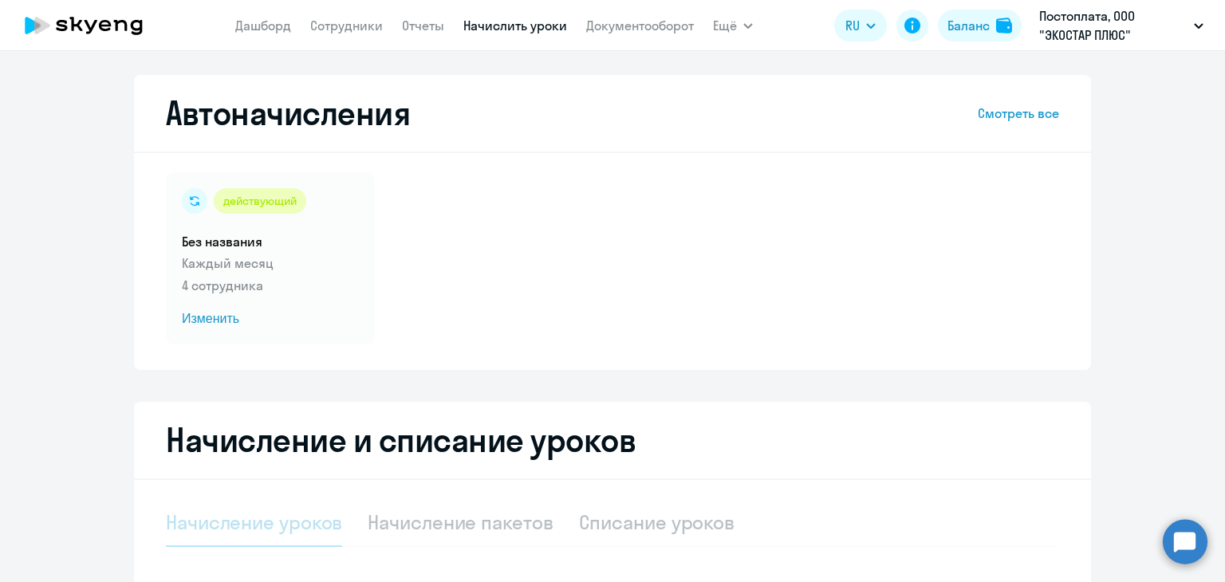
select select "10"
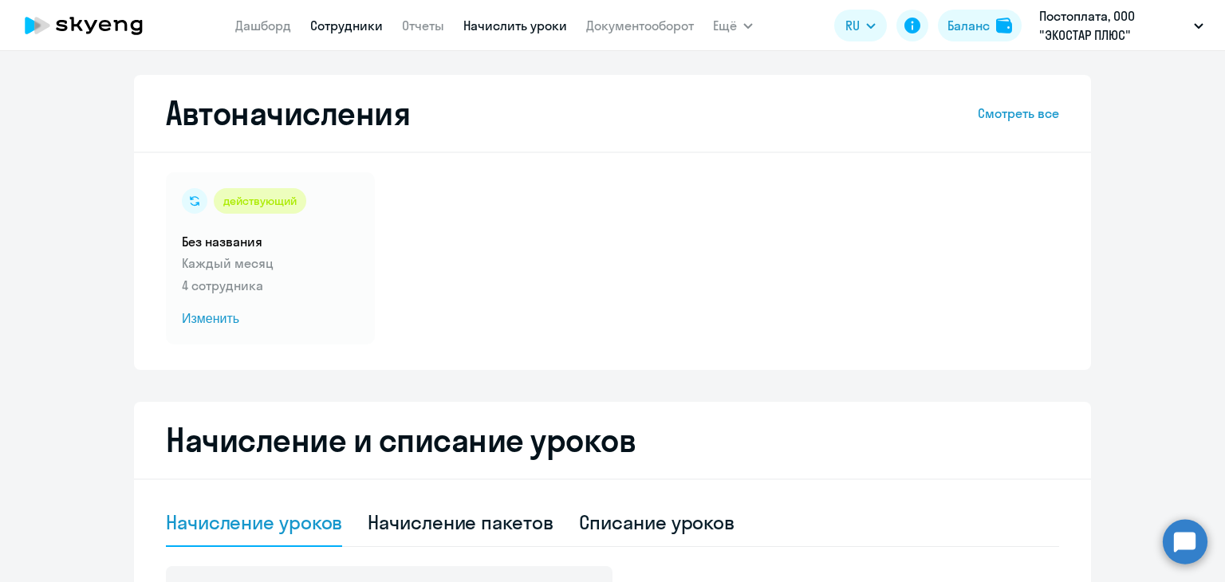
click at [347, 29] on link "Сотрудники" at bounding box center [346, 26] width 73 height 16
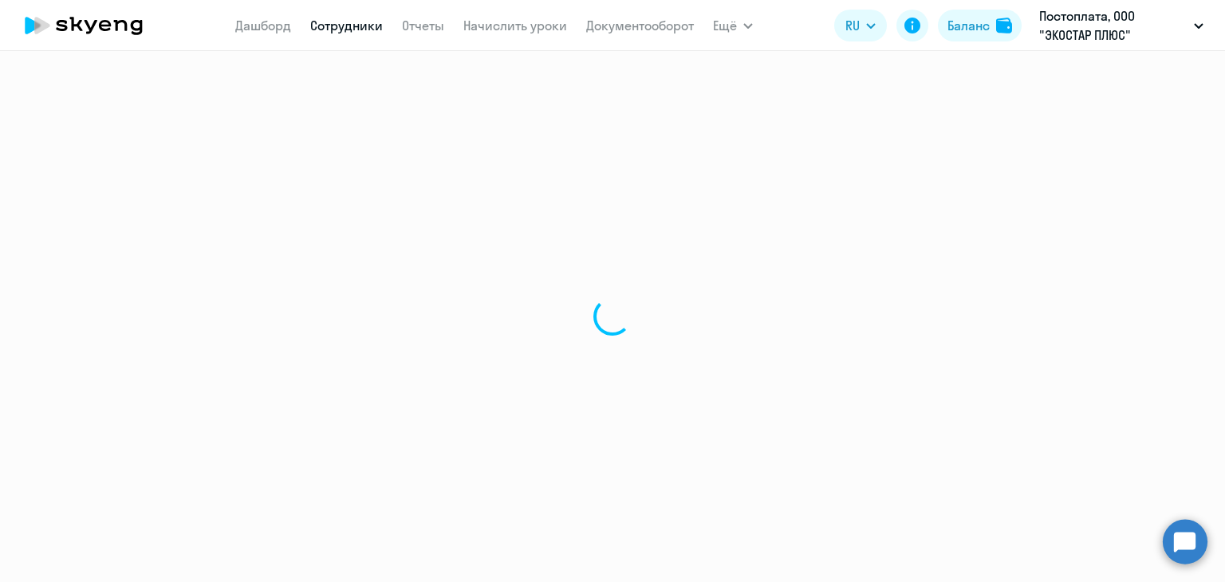
select select "30"
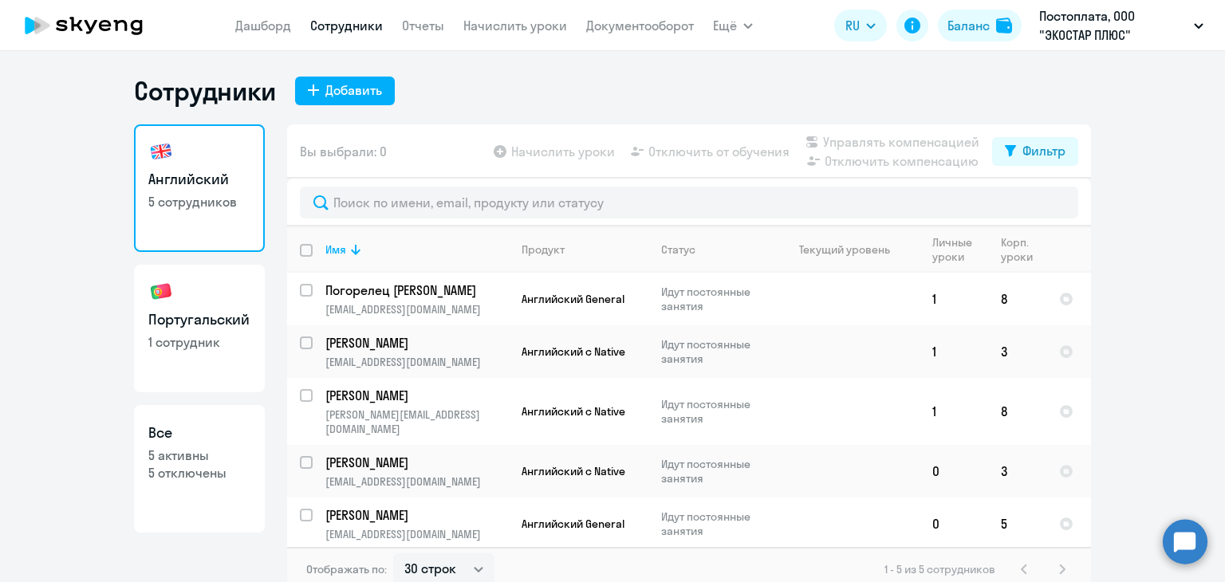
click at [190, 342] on p "1 сотрудник" at bounding box center [199, 342] width 102 height 18
select select "30"
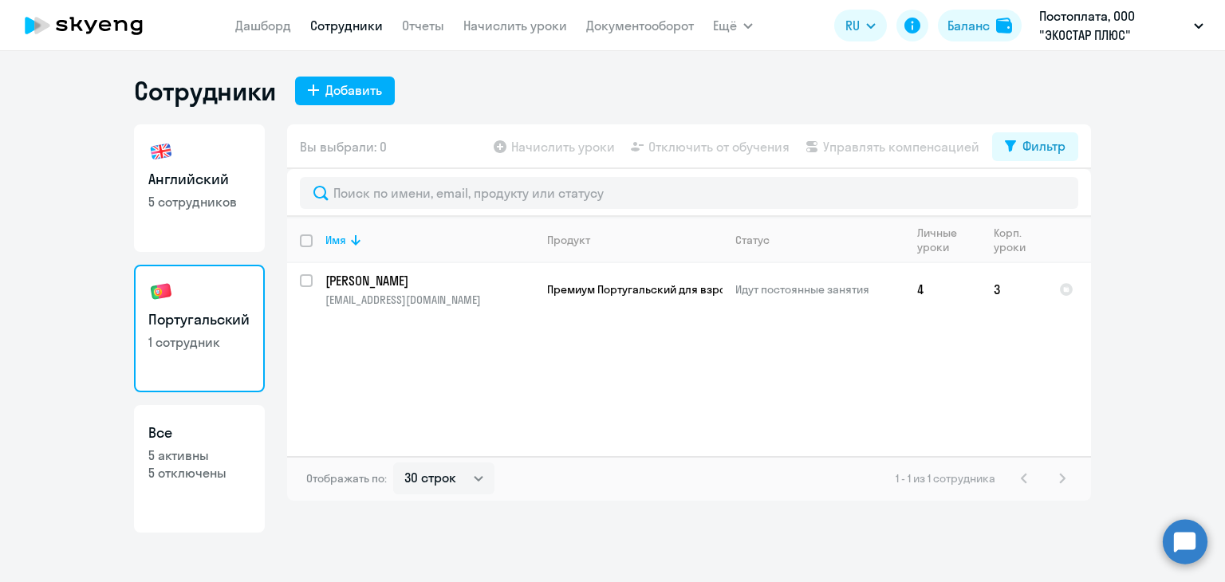
click at [214, 464] on p "5 отключены" at bounding box center [199, 473] width 102 height 18
select select "30"
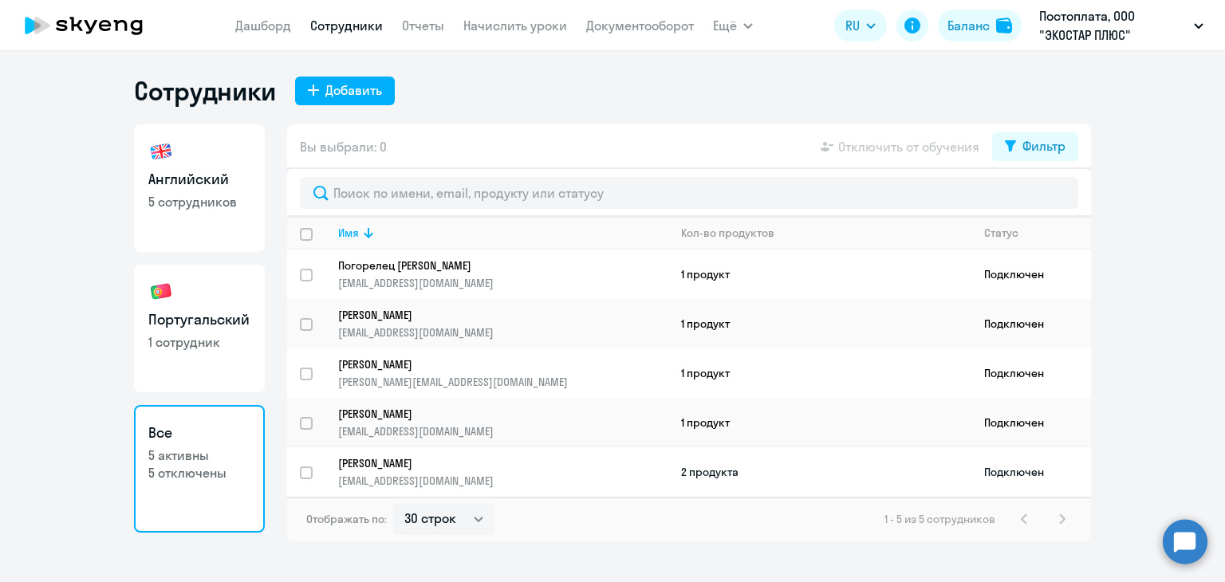
click at [697, 479] on td "2 продукта" at bounding box center [819, 471] width 303 height 49
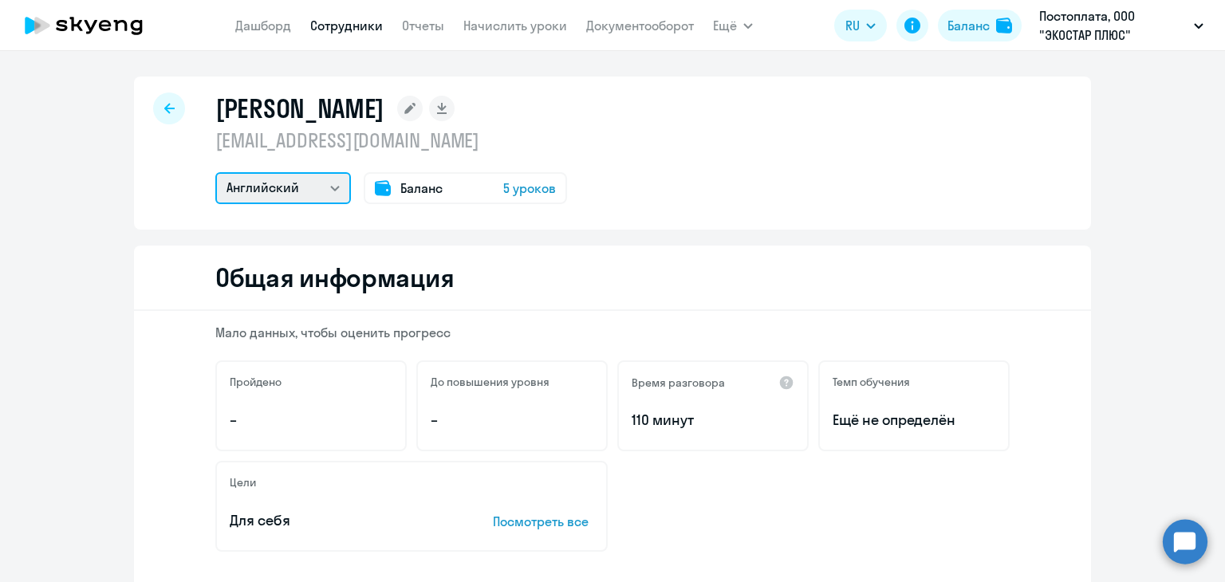
click at [330, 189] on select "Португальский Английский" at bounding box center [283, 188] width 136 height 32
select select "portuguese"
click at [215, 172] on select "Португальский Английский" at bounding box center [283, 188] width 136 height 32
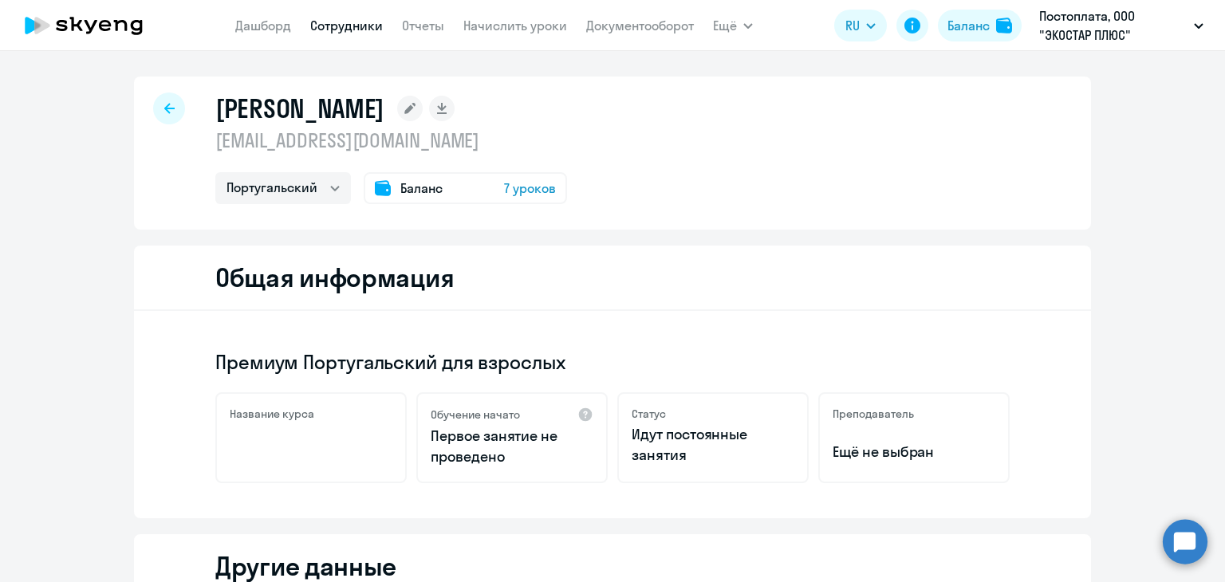
click at [171, 106] on div at bounding box center [169, 108] width 32 height 32
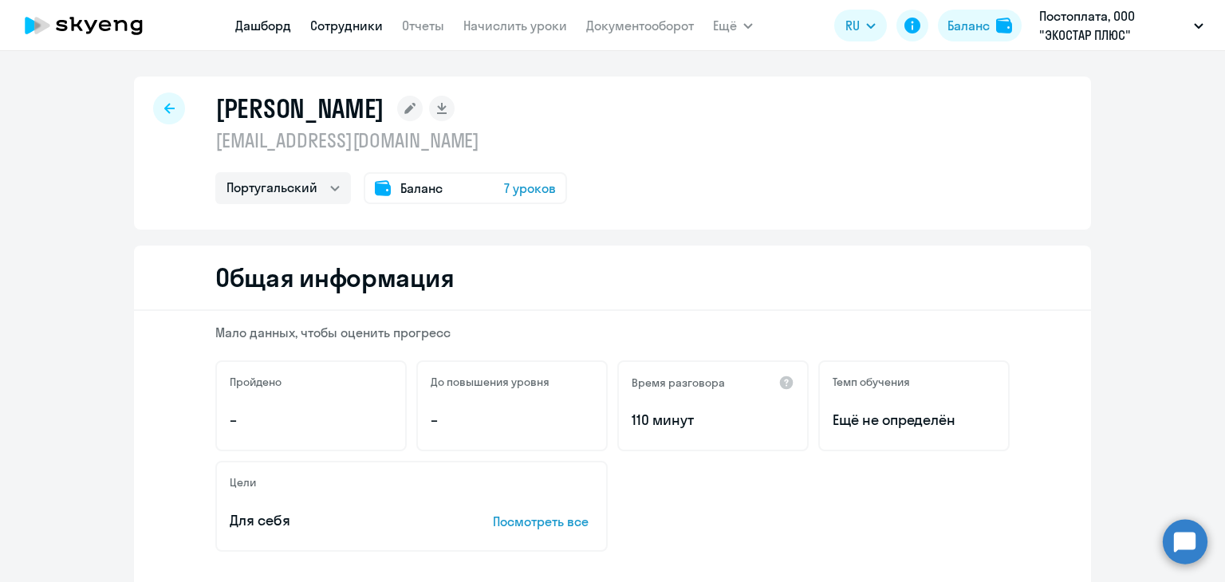
click at [275, 28] on link "Дашборд" at bounding box center [263, 26] width 56 height 16
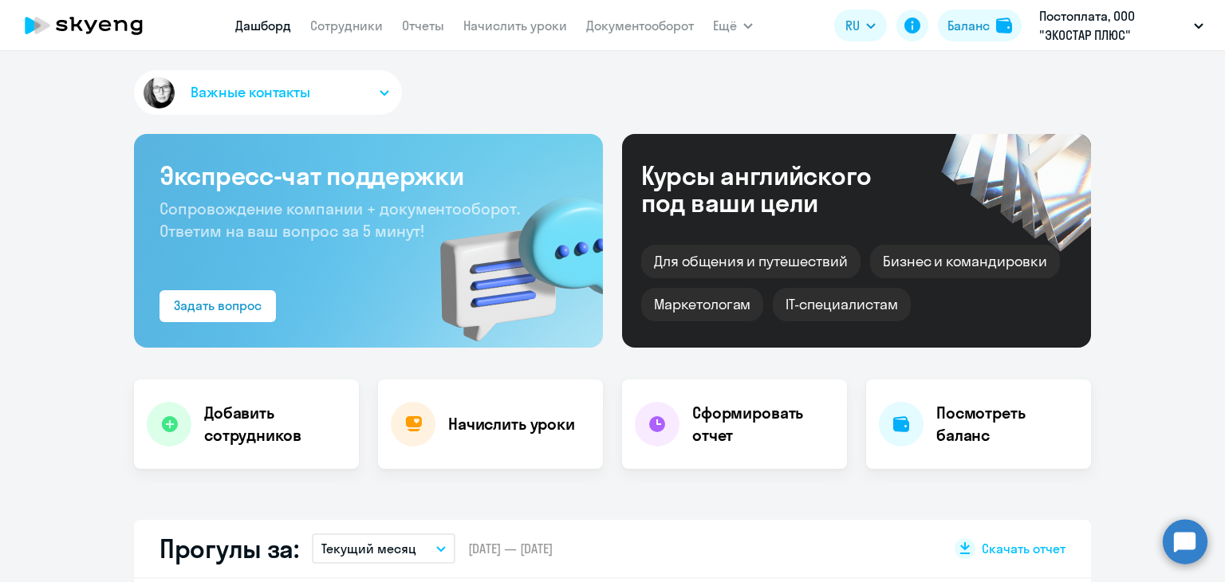
select select "30"
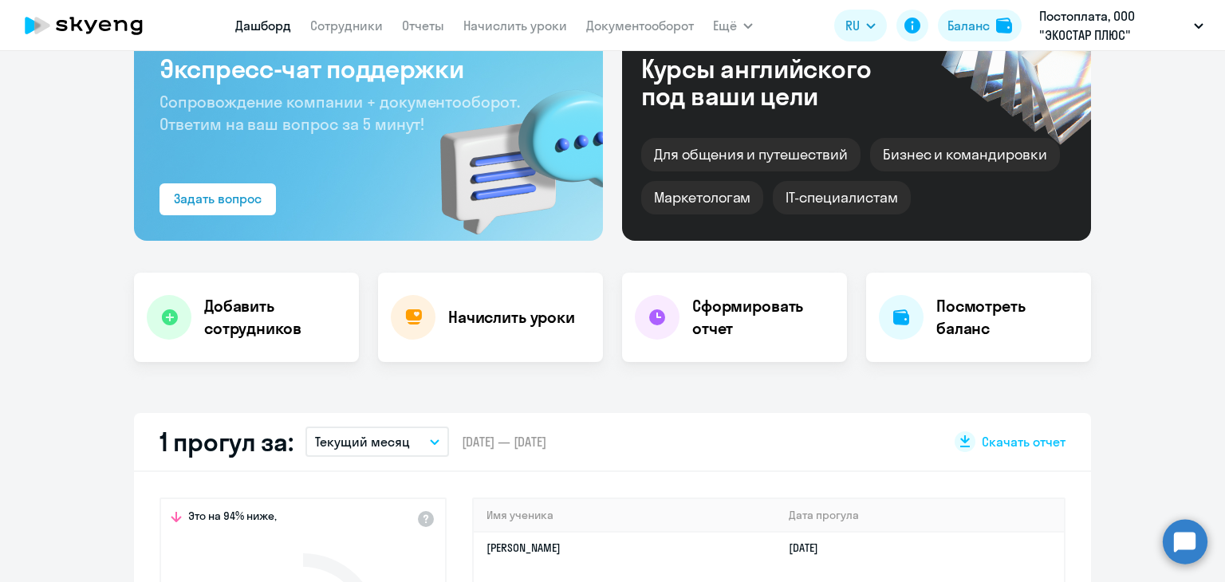
scroll to position [319, 0]
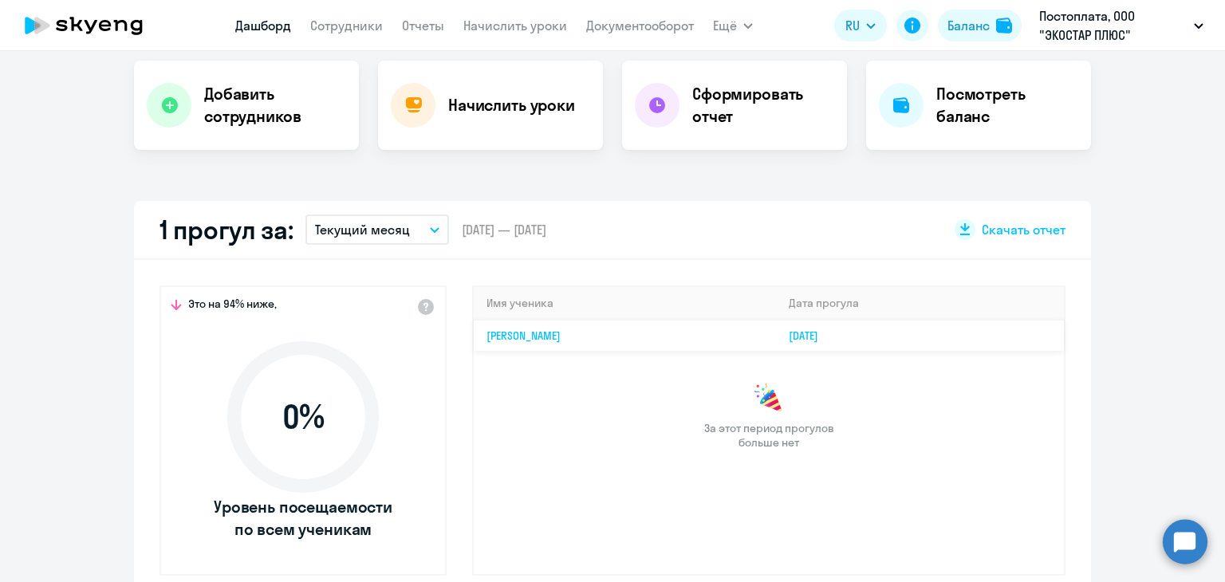
click at [536, 336] on link "[PERSON_NAME]" at bounding box center [523, 335] width 74 height 14
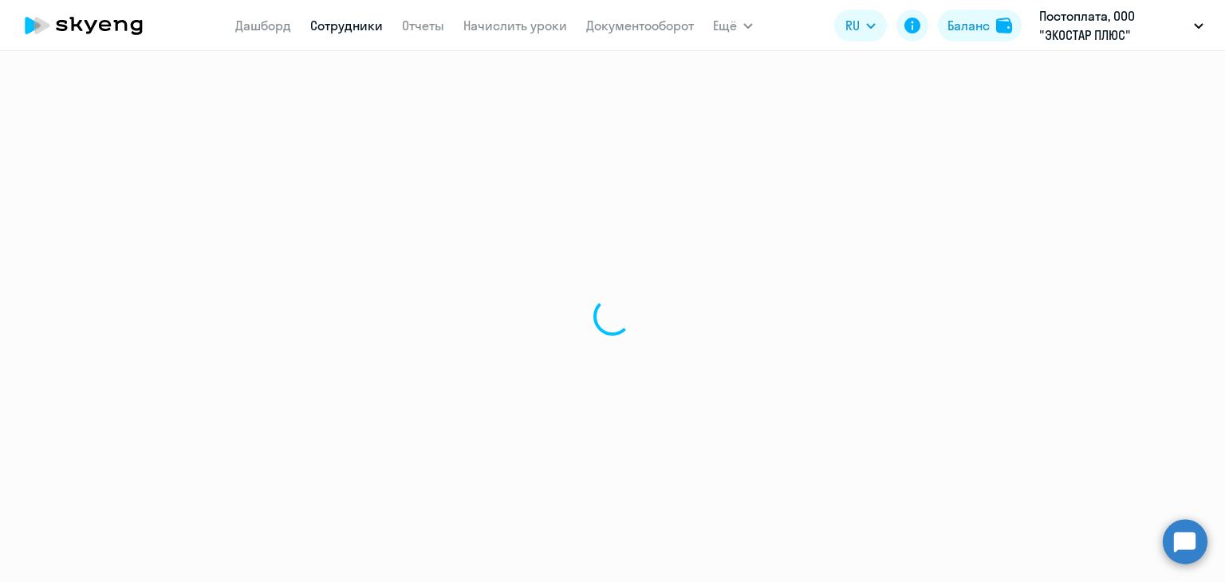
select select "english"
